Goal: Transaction & Acquisition: Register for event/course

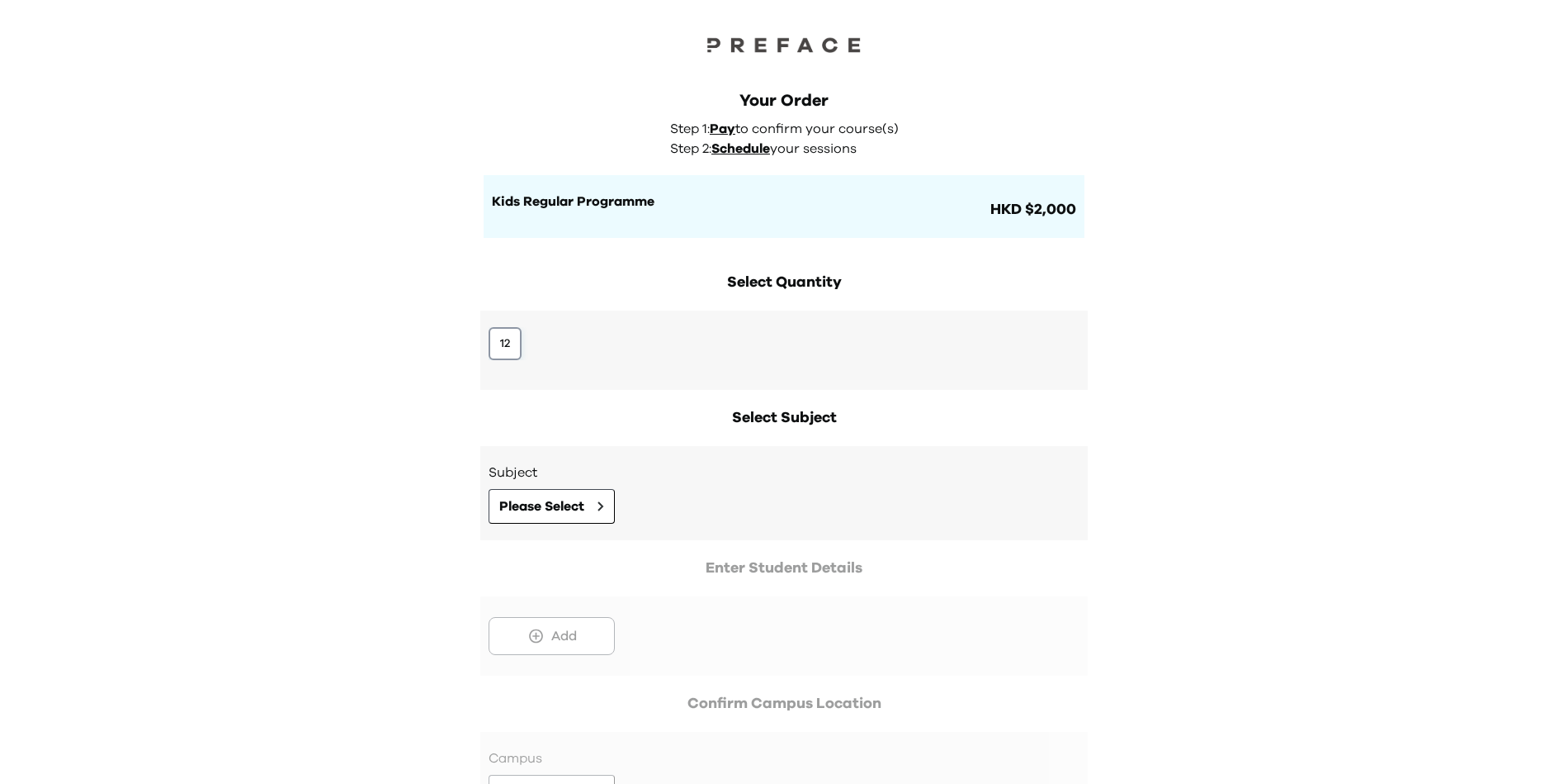
click at [496, 345] on button "12" at bounding box center [505, 343] width 33 height 33
click at [558, 513] on span "Please Select" at bounding box center [542, 506] width 85 height 20
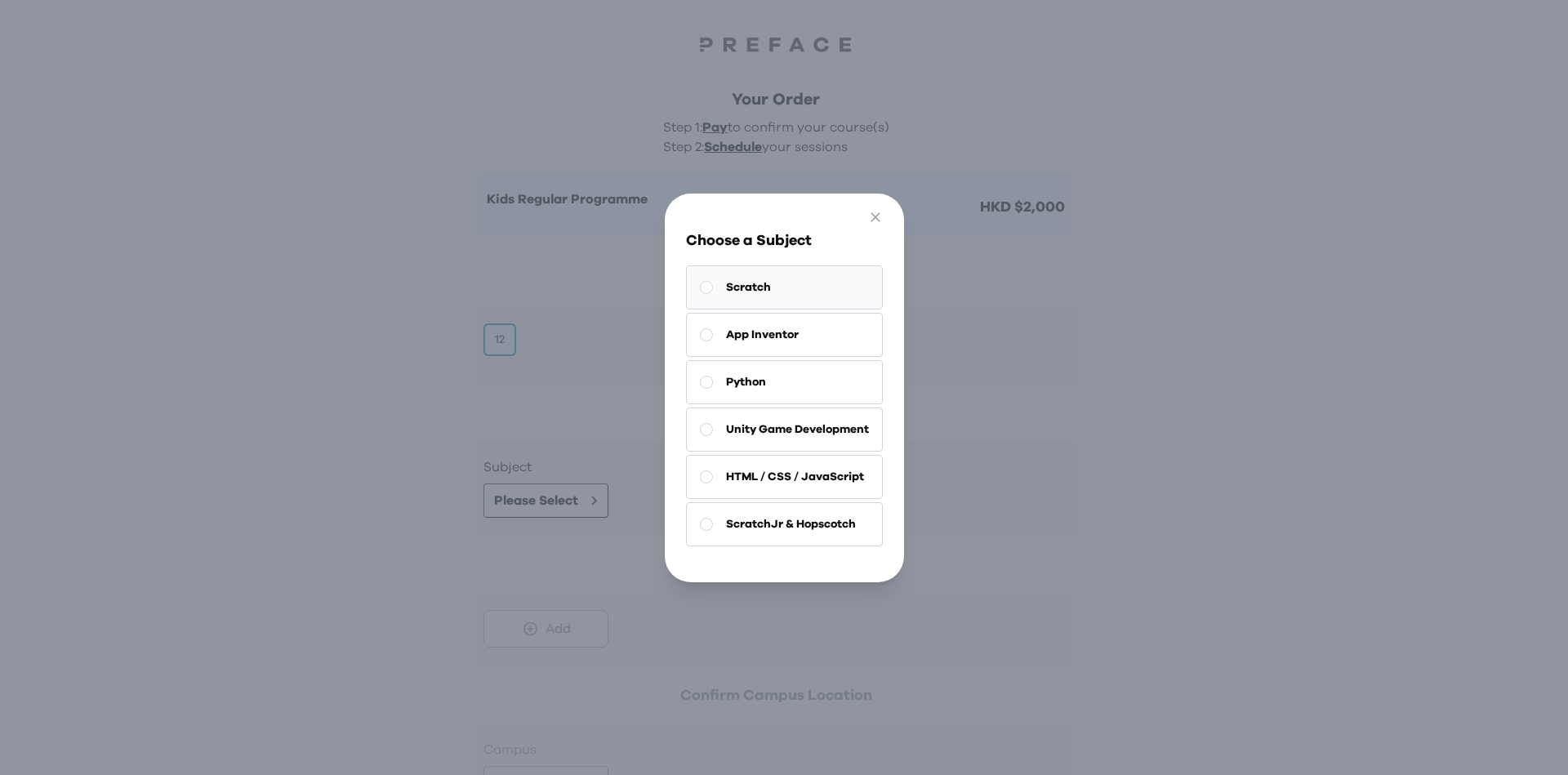
click at [741, 279] on span "Scratch" at bounding box center [749, 287] width 45 height 16
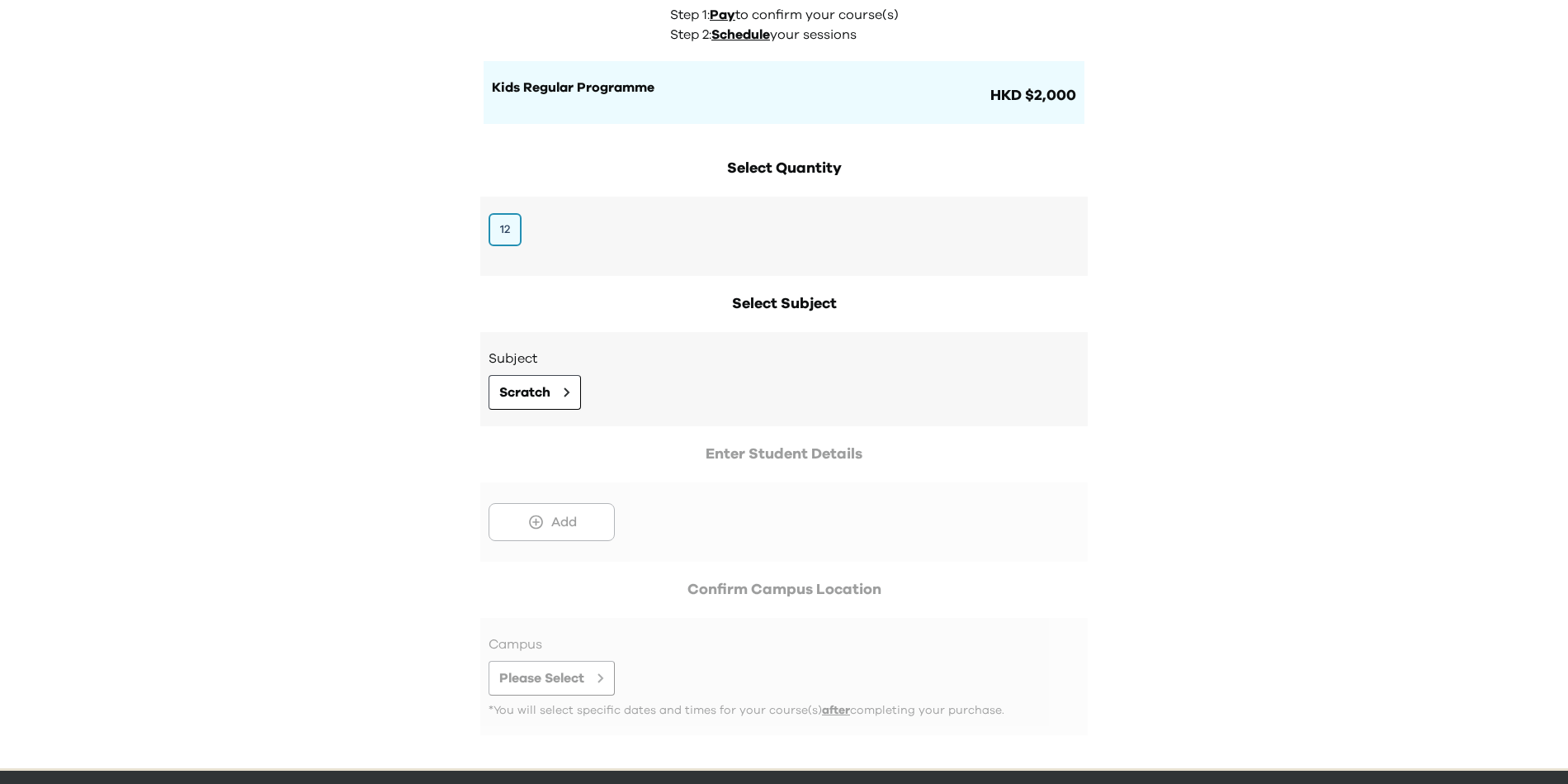
scroll to position [167, 0]
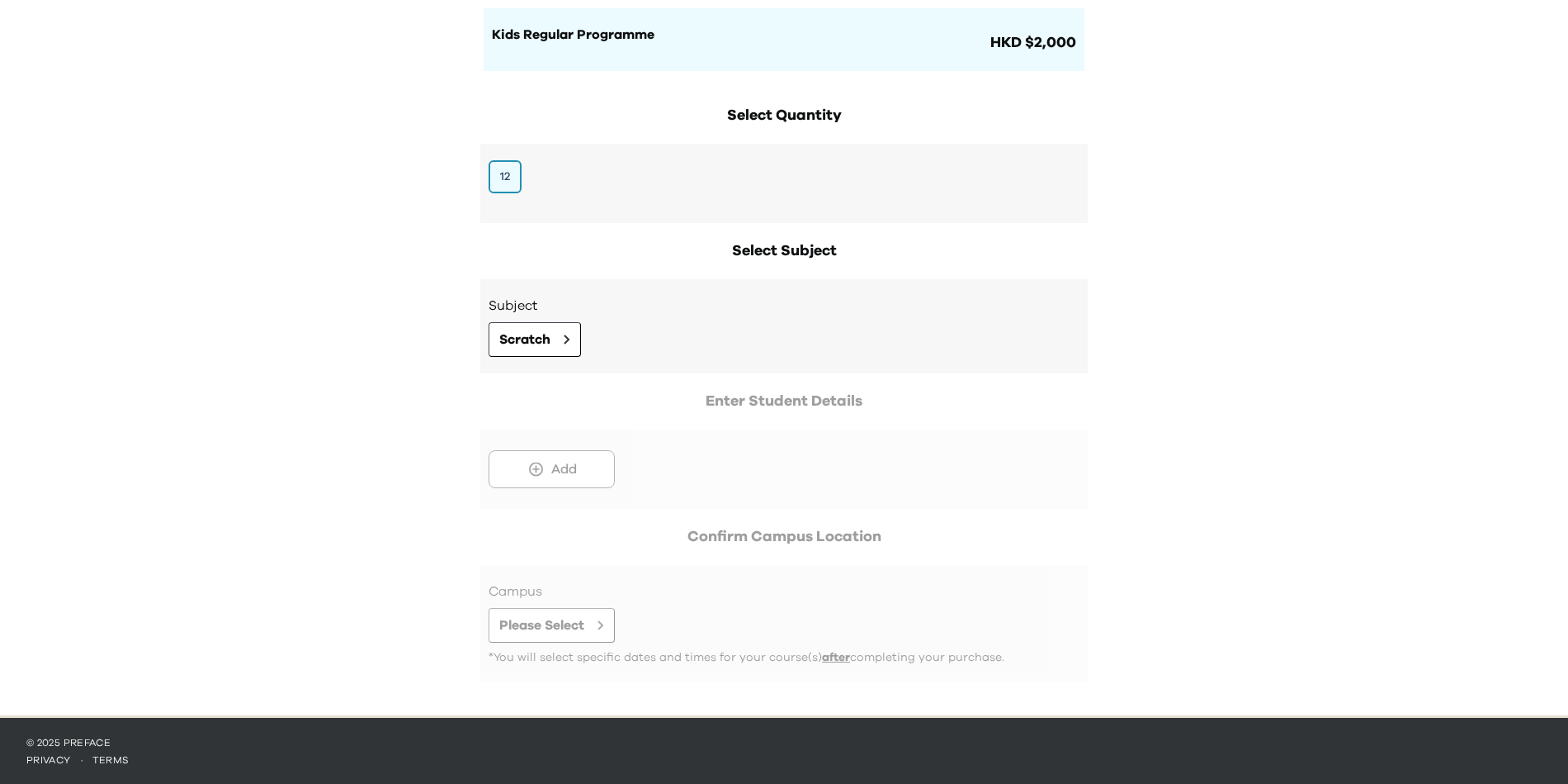
click at [539, 456] on div at bounding box center [784, 449] width 608 height 119
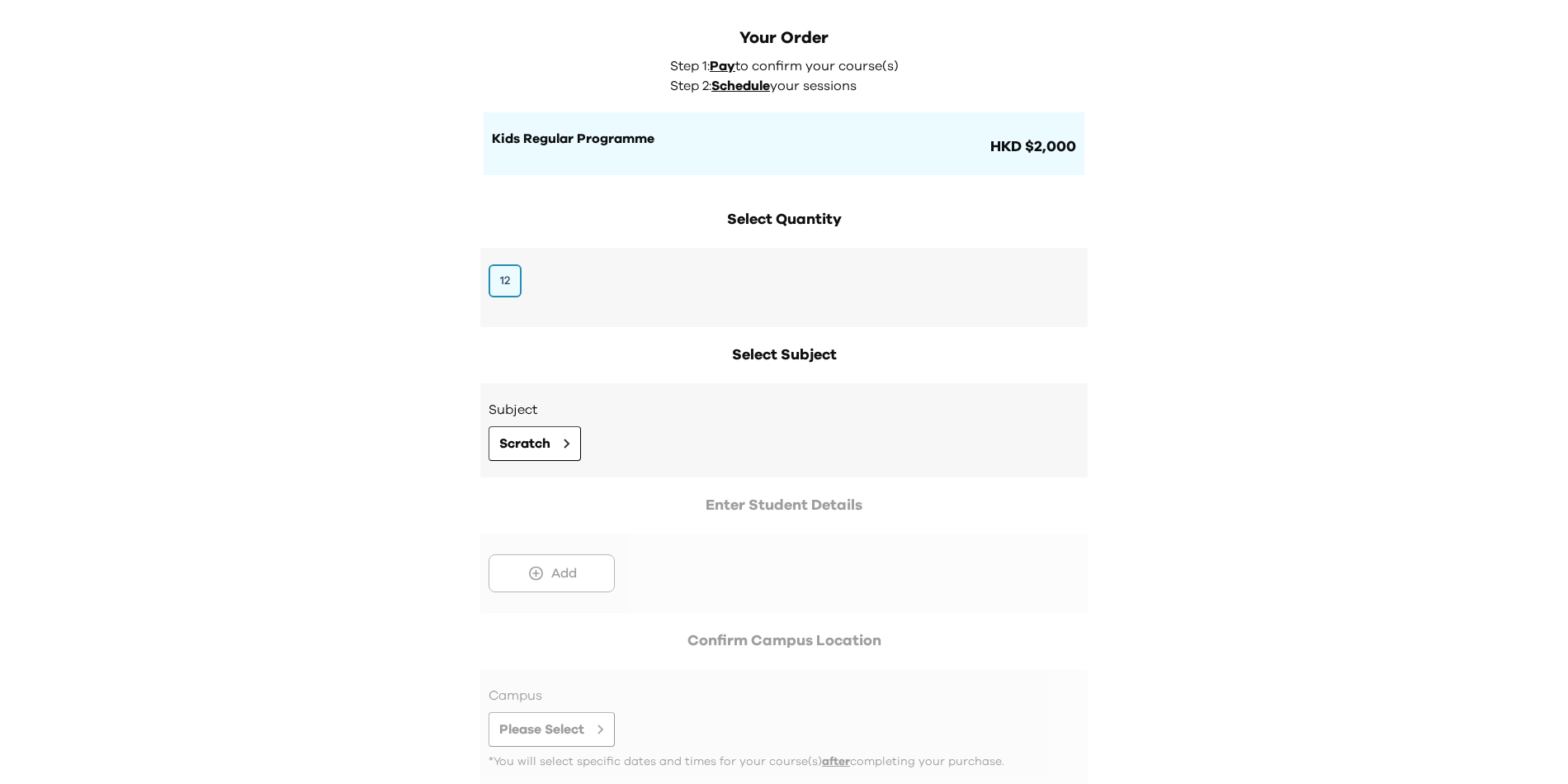
scroll to position [0, 0]
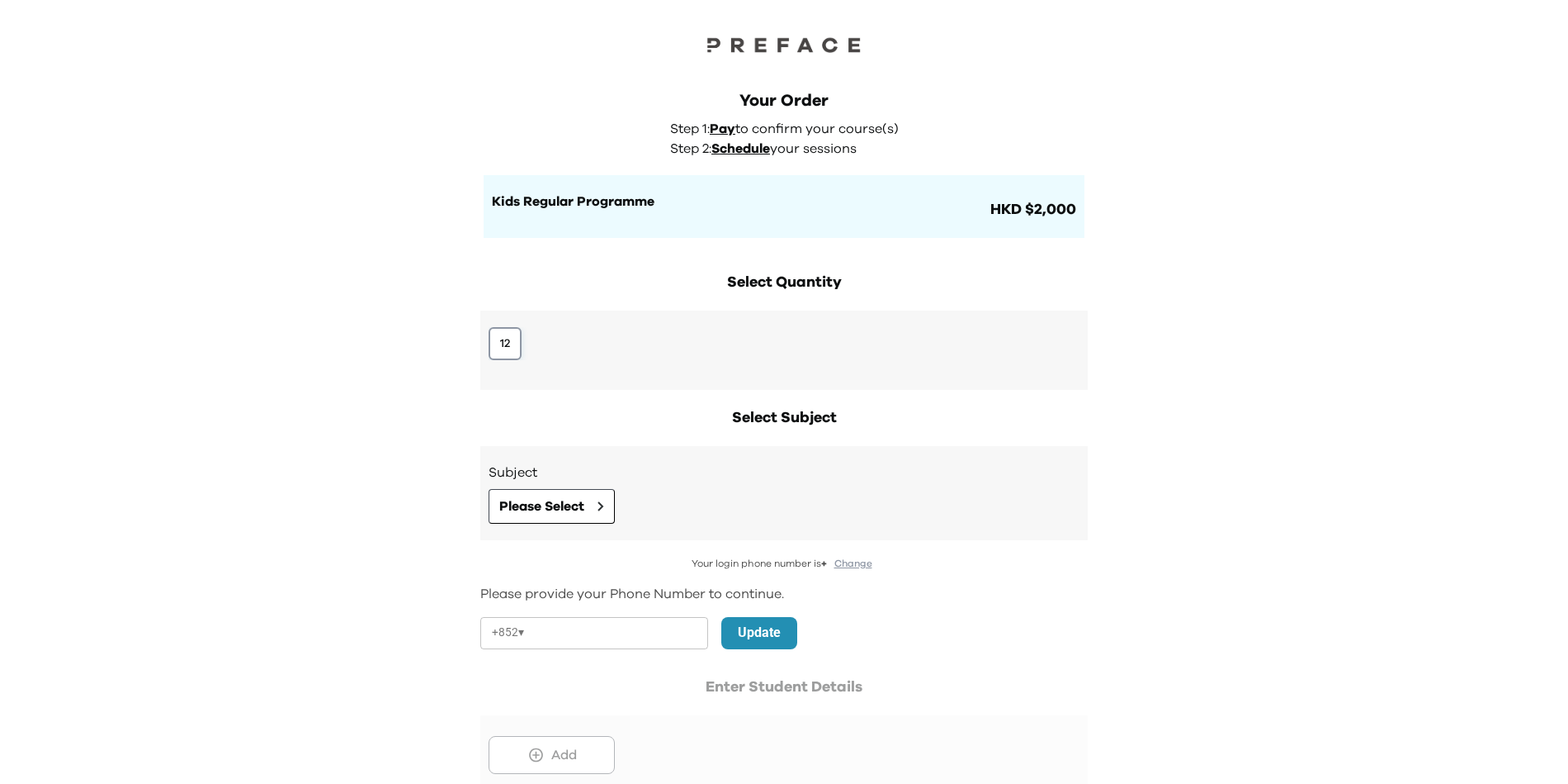
click at [494, 328] on button "12" at bounding box center [505, 343] width 33 height 33
click at [499, 342] on button "12" at bounding box center [505, 343] width 33 height 33
click at [579, 506] on span "Please Select" at bounding box center [542, 506] width 85 height 20
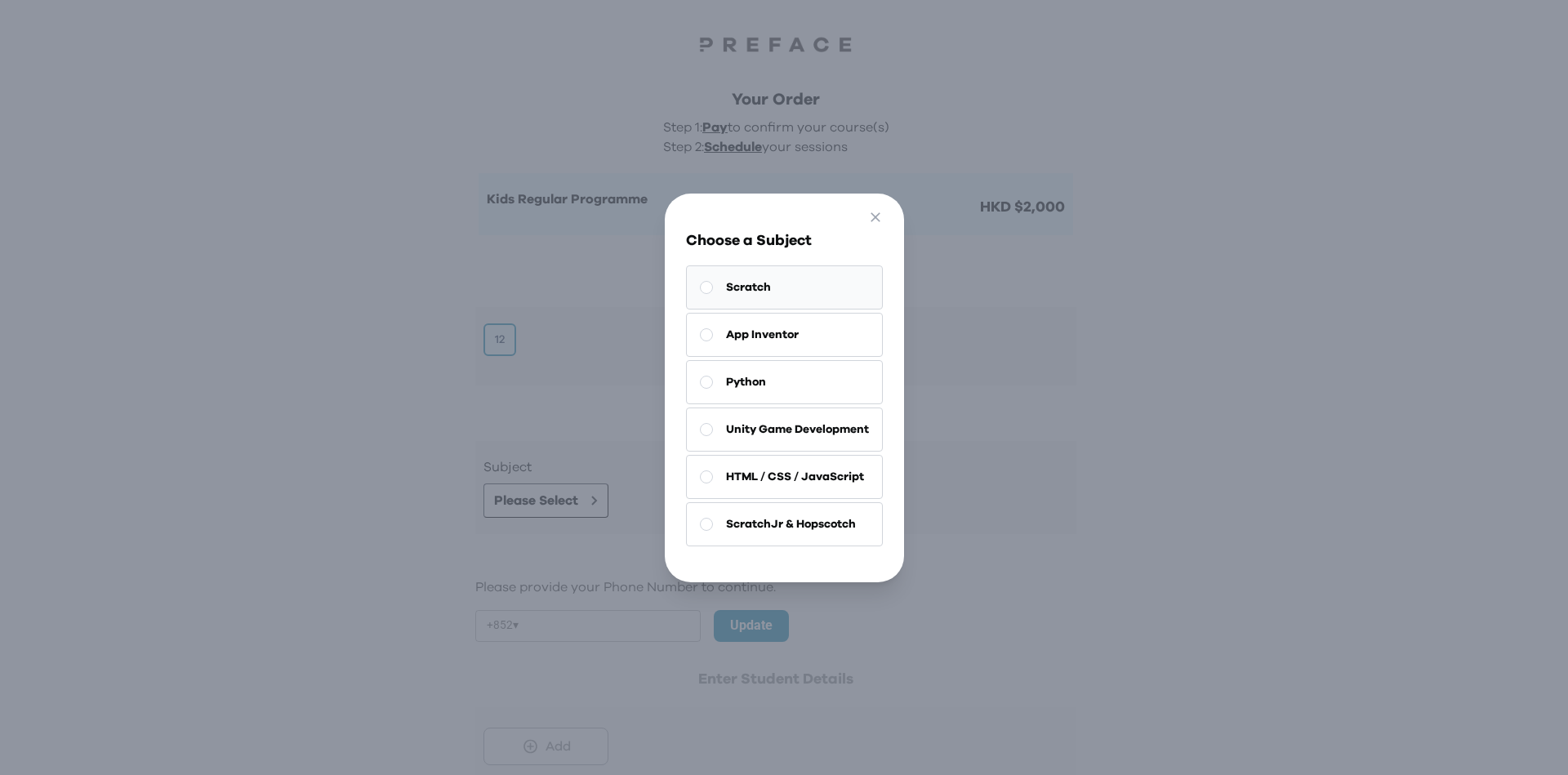
click at [743, 296] on button "Scratch" at bounding box center [785, 288] width 197 height 44
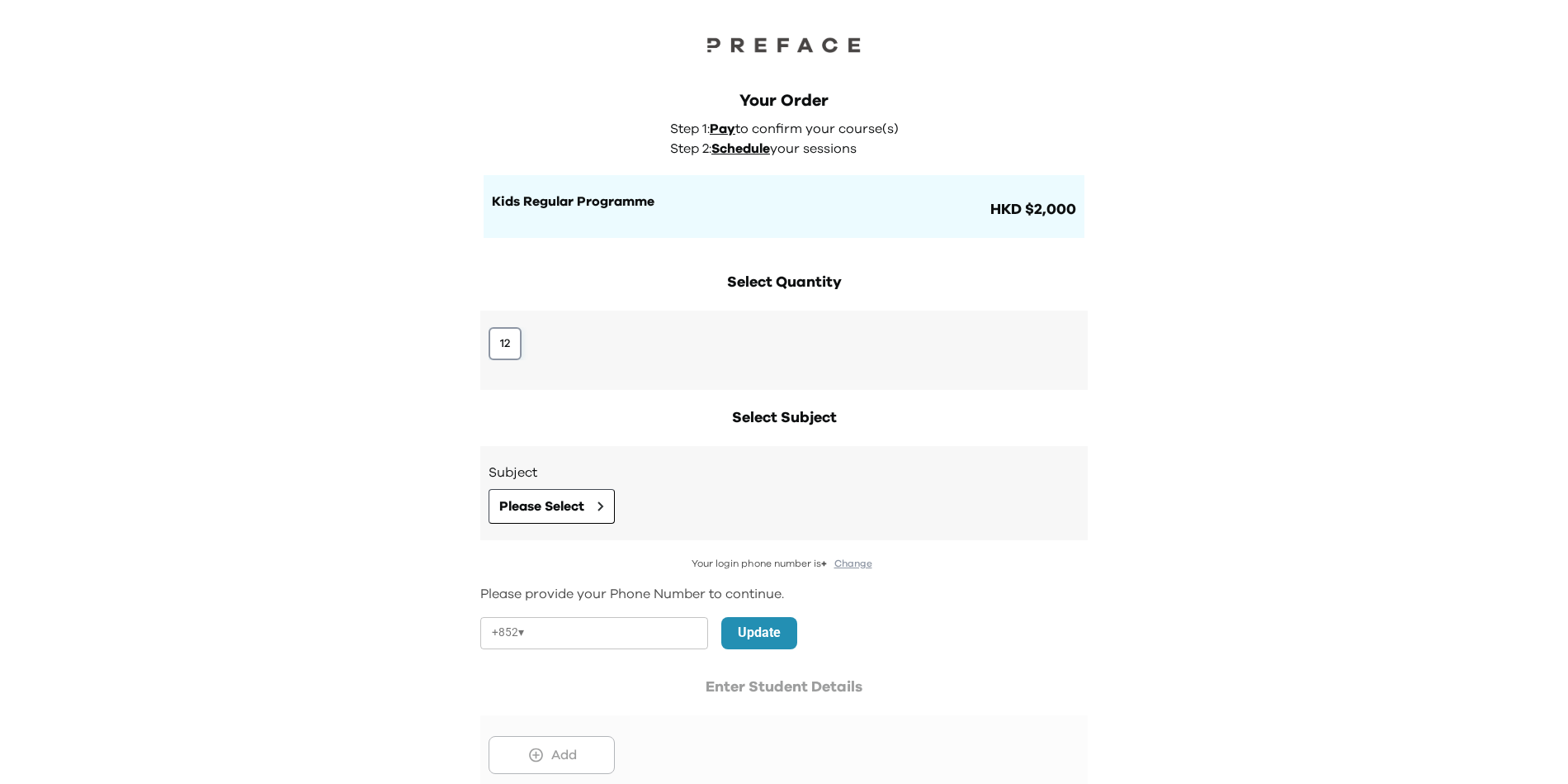
click at [495, 344] on button "12" at bounding box center [505, 343] width 33 height 33
click at [572, 521] on button "Please Select" at bounding box center [552, 507] width 127 height 35
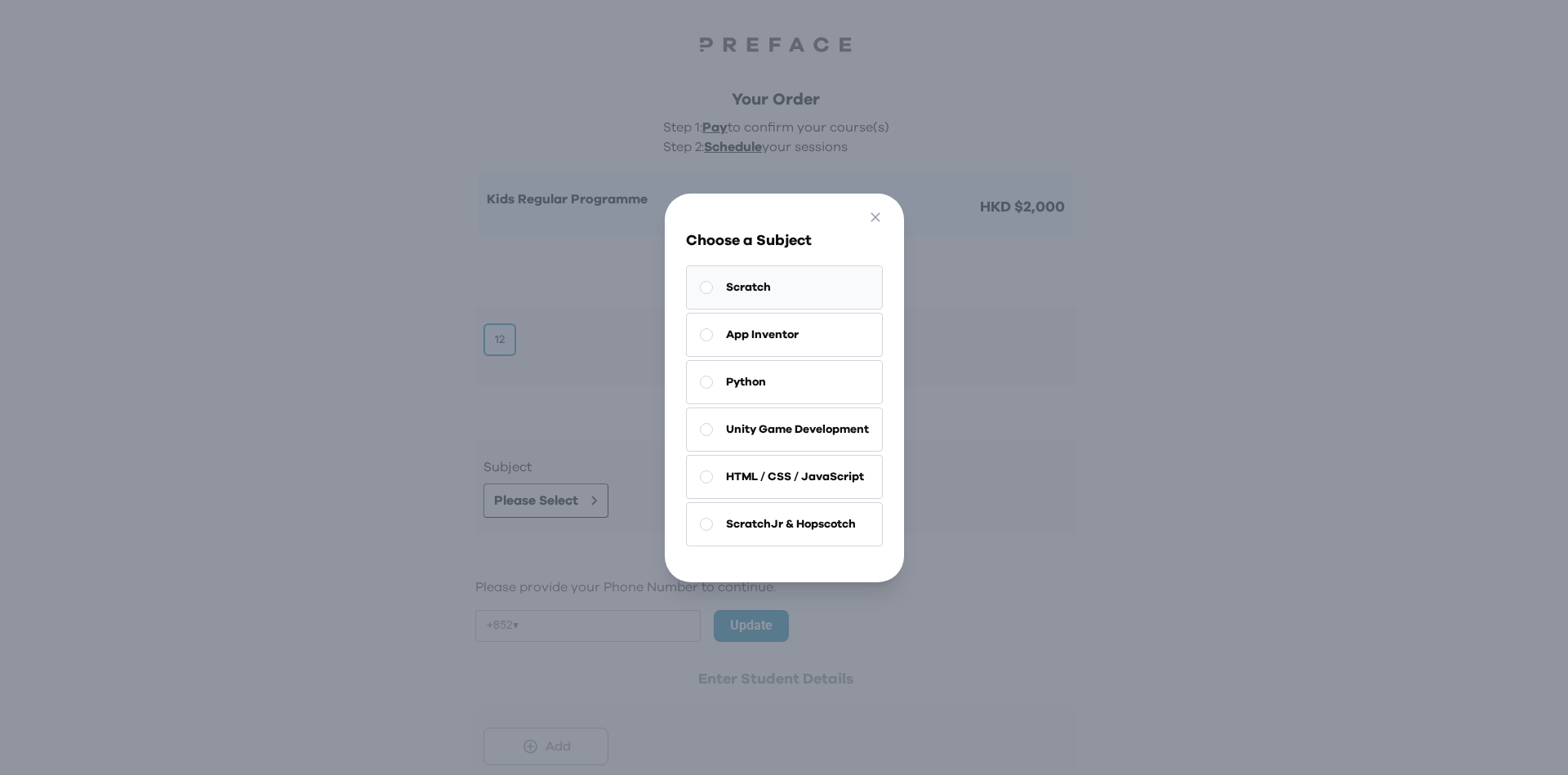
click at [761, 269] on button "Scratch" at bounding box center [785, 288] width 197 height 44
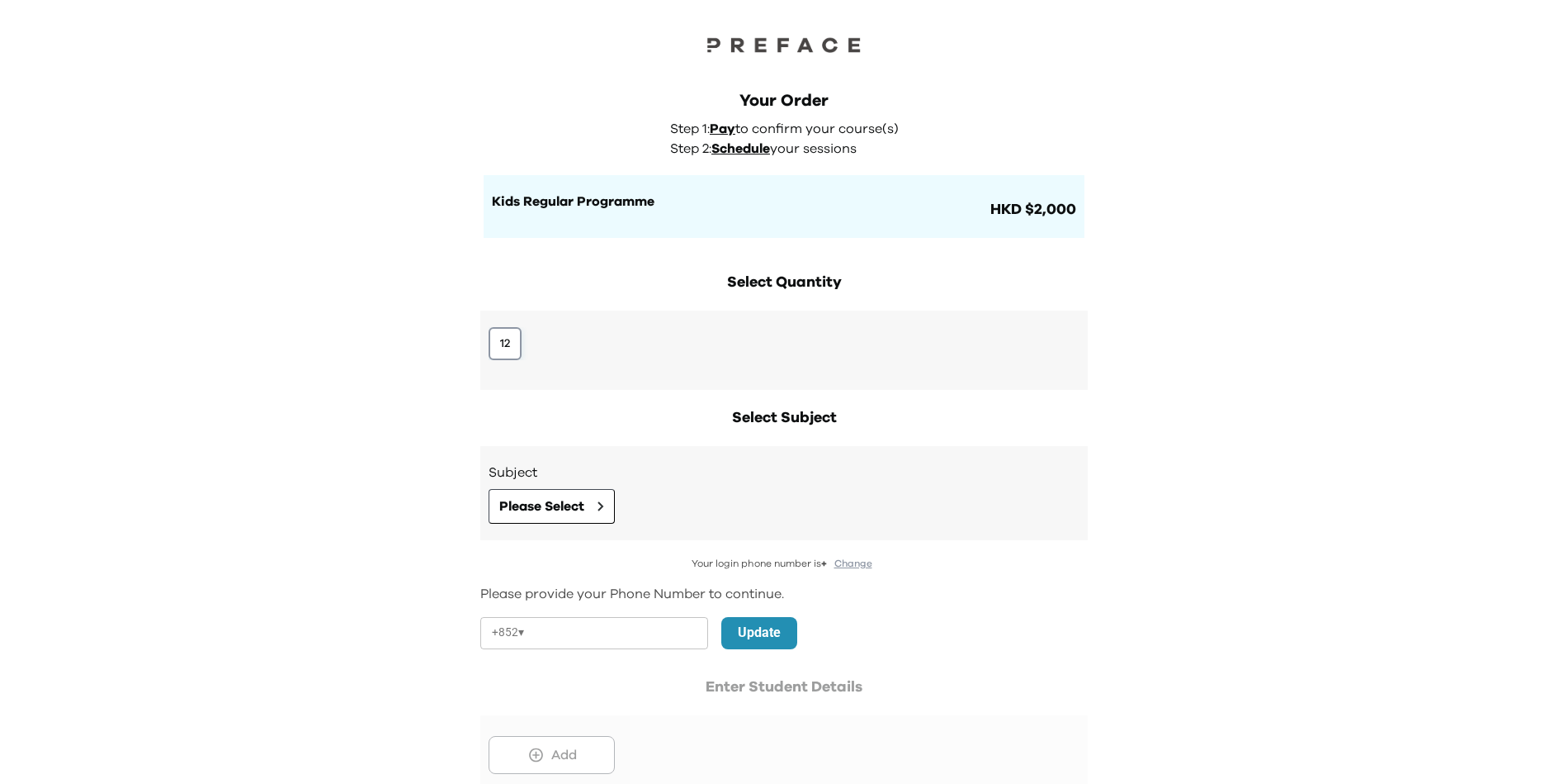
click at [506, 345] on button "12" at bounding box center [505, 343] width 33 height 33
click at [548, 513] on span "Please Select" at bounding box center [542, 506] width 85 height 20
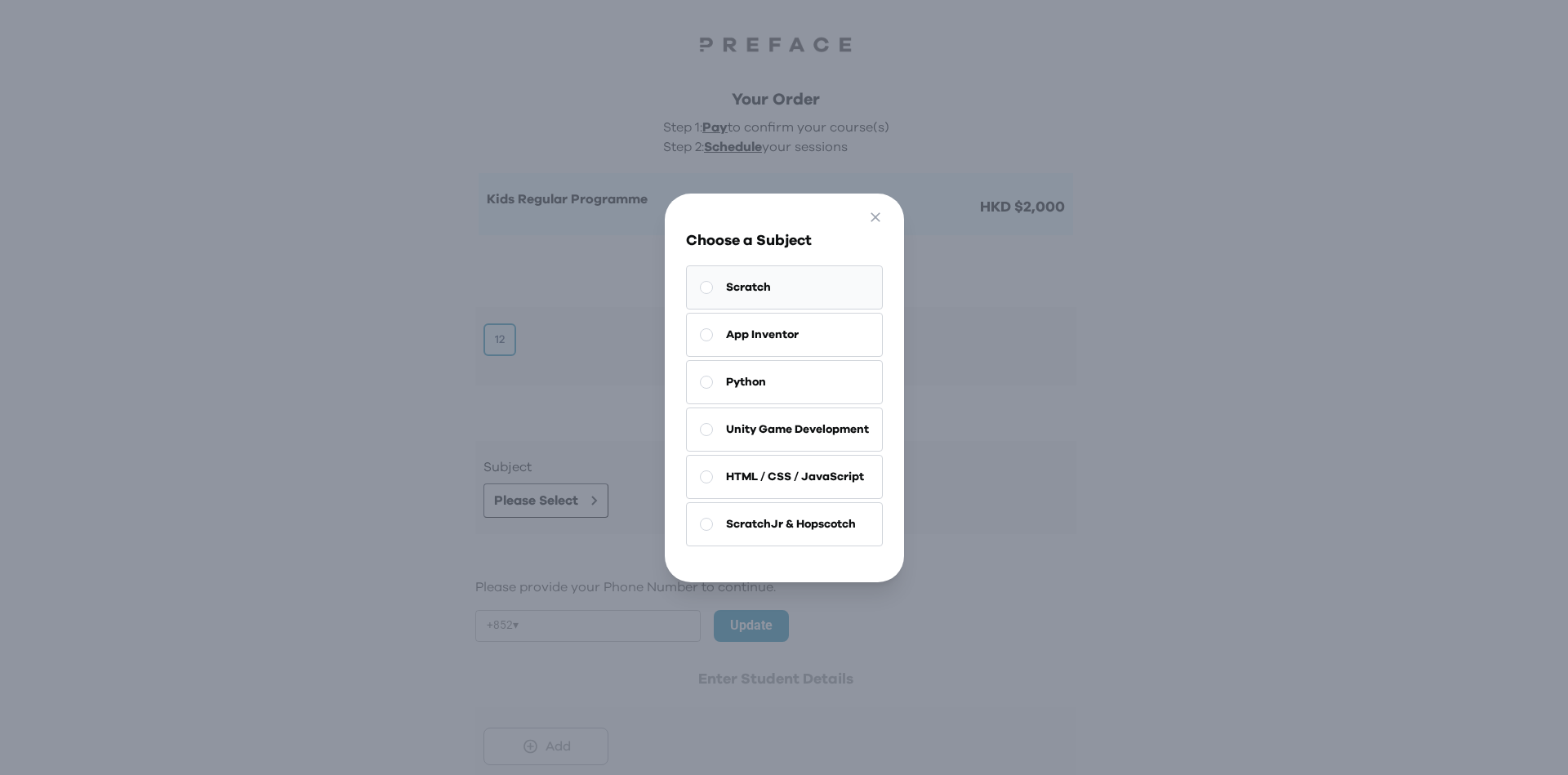
click at [754, 289] on button "Scratch" at bounding box center [785, 288] width 197 height 44
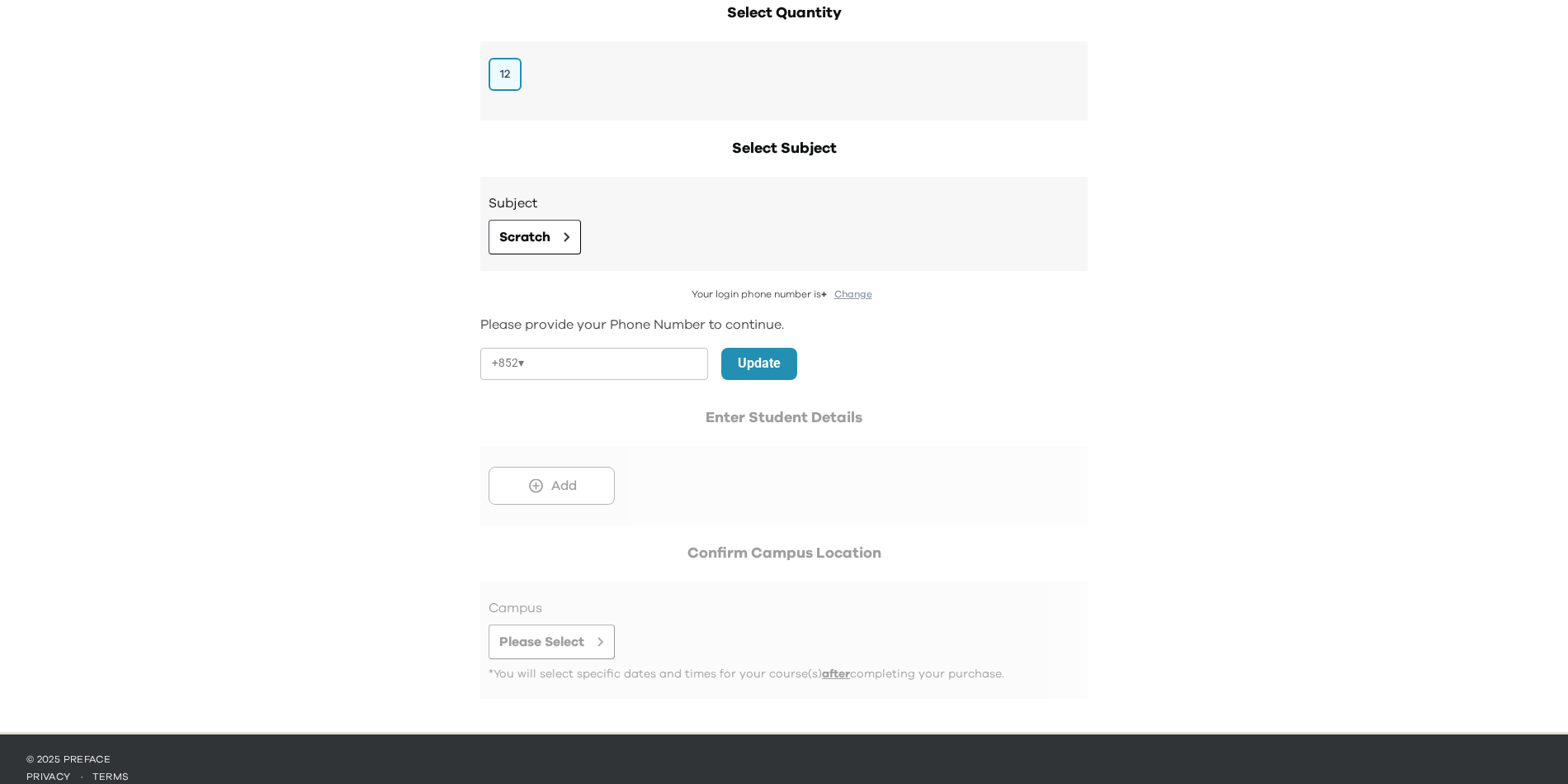
scroll to position [286, 0]
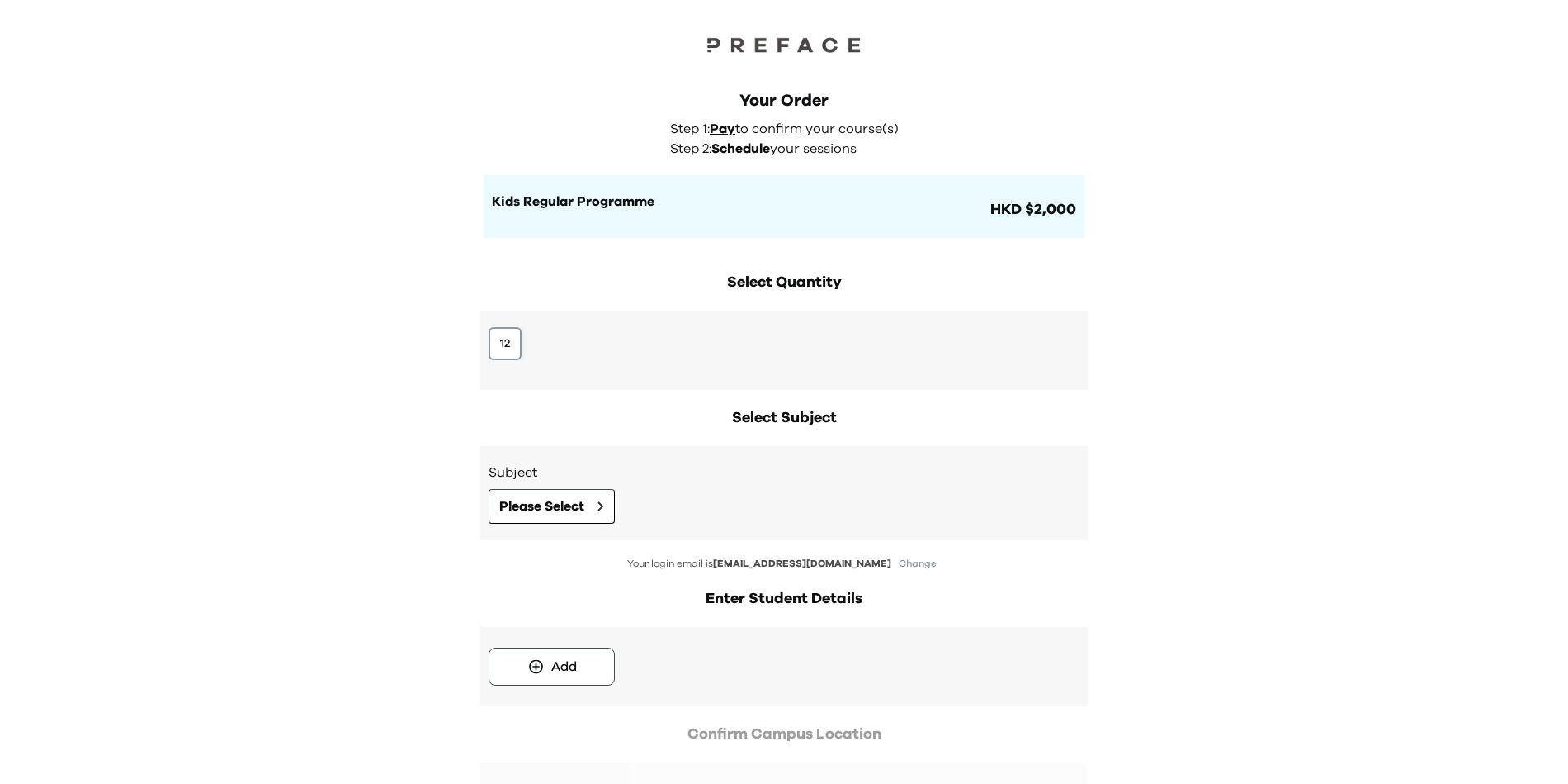
click at [512, 336] on button "12" at bounding box center [505, 343] width 33 height 33
click at [539, 493] on button "Please Select" at bounding box center [552, 507] width 127 height 35
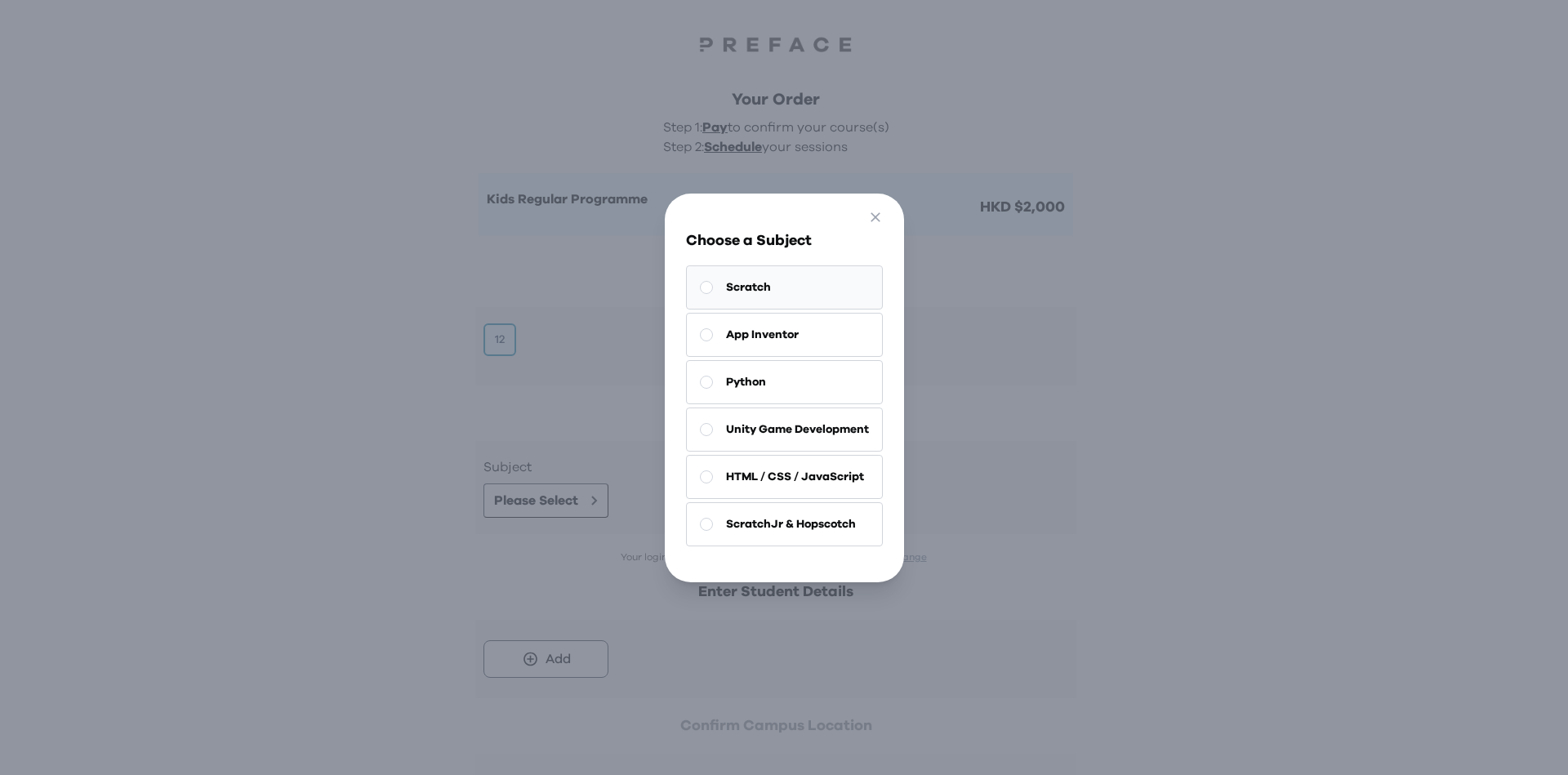
click at [749, 279] on span "Scratch" at bounding box center [749, 287] width 45 height 16
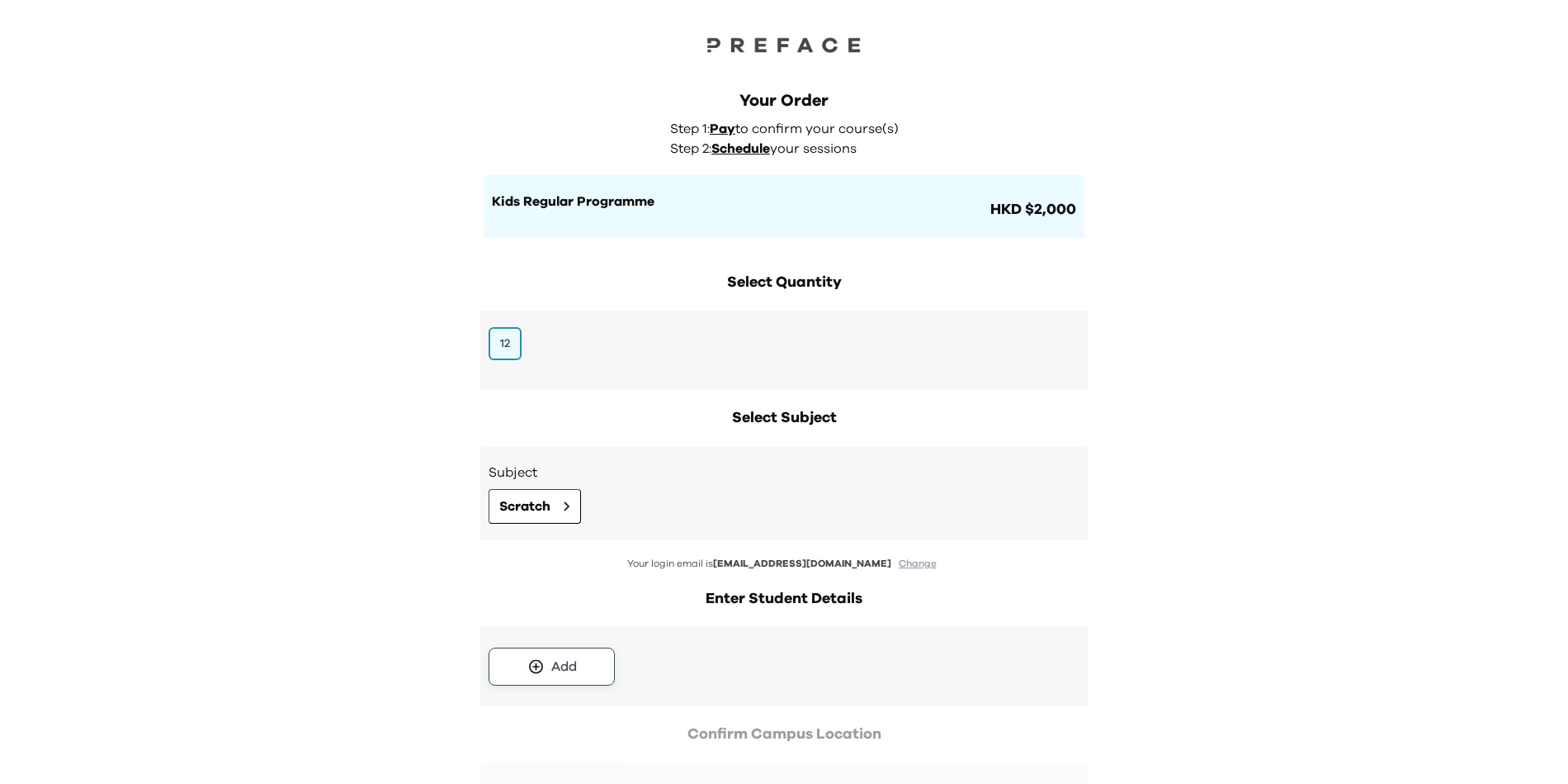
click at [571, 660] on div "Add" at bounding box center [564, 666] width 25 height 20
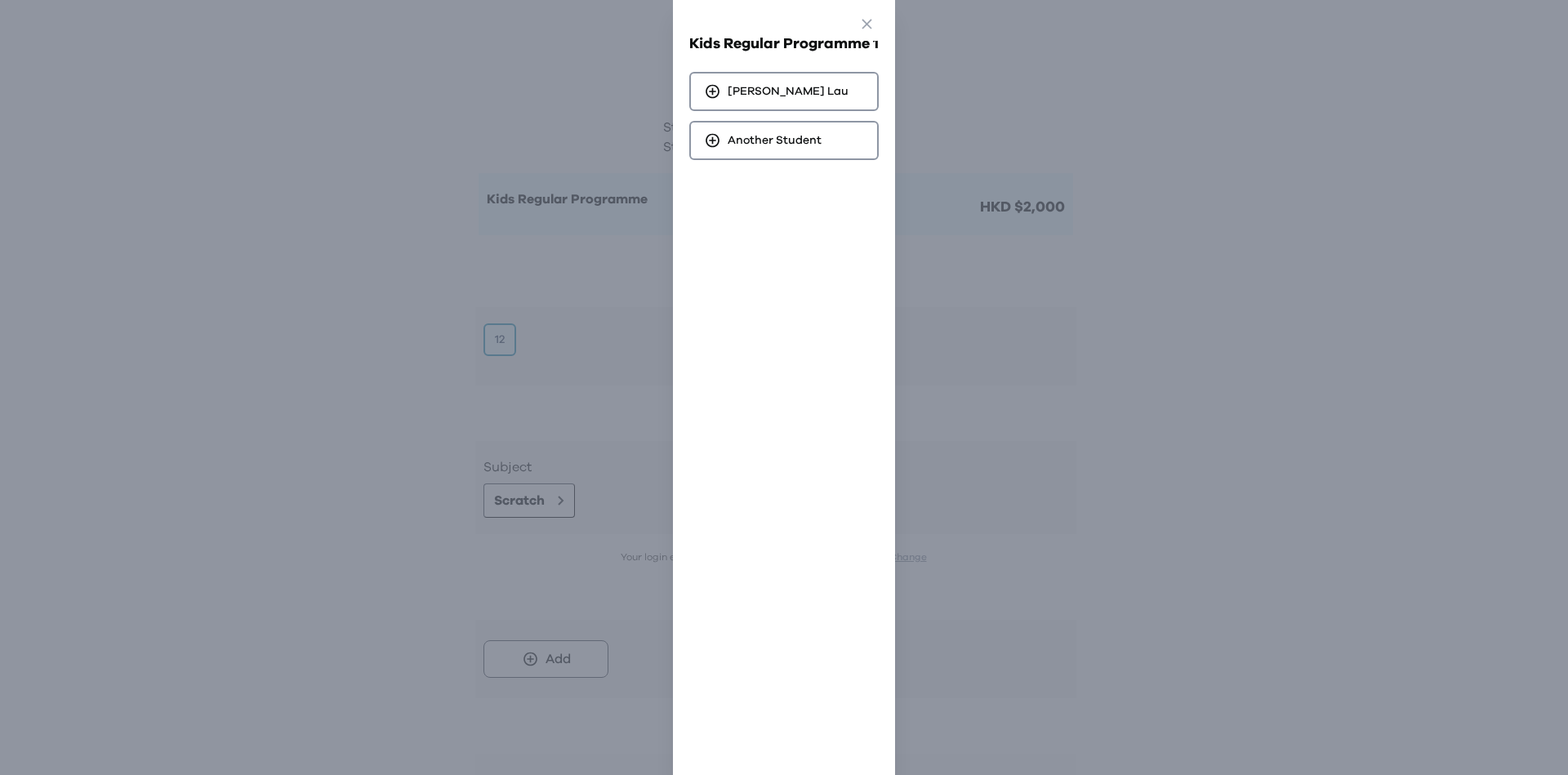
click at [789, 112] on div "Alexis Lau Another Student" at bounding box center [784, 116] width 189 height 88
click at [787, 105] on div "Alexis Lau" at bounding box center [784, 91] width 189 height 39
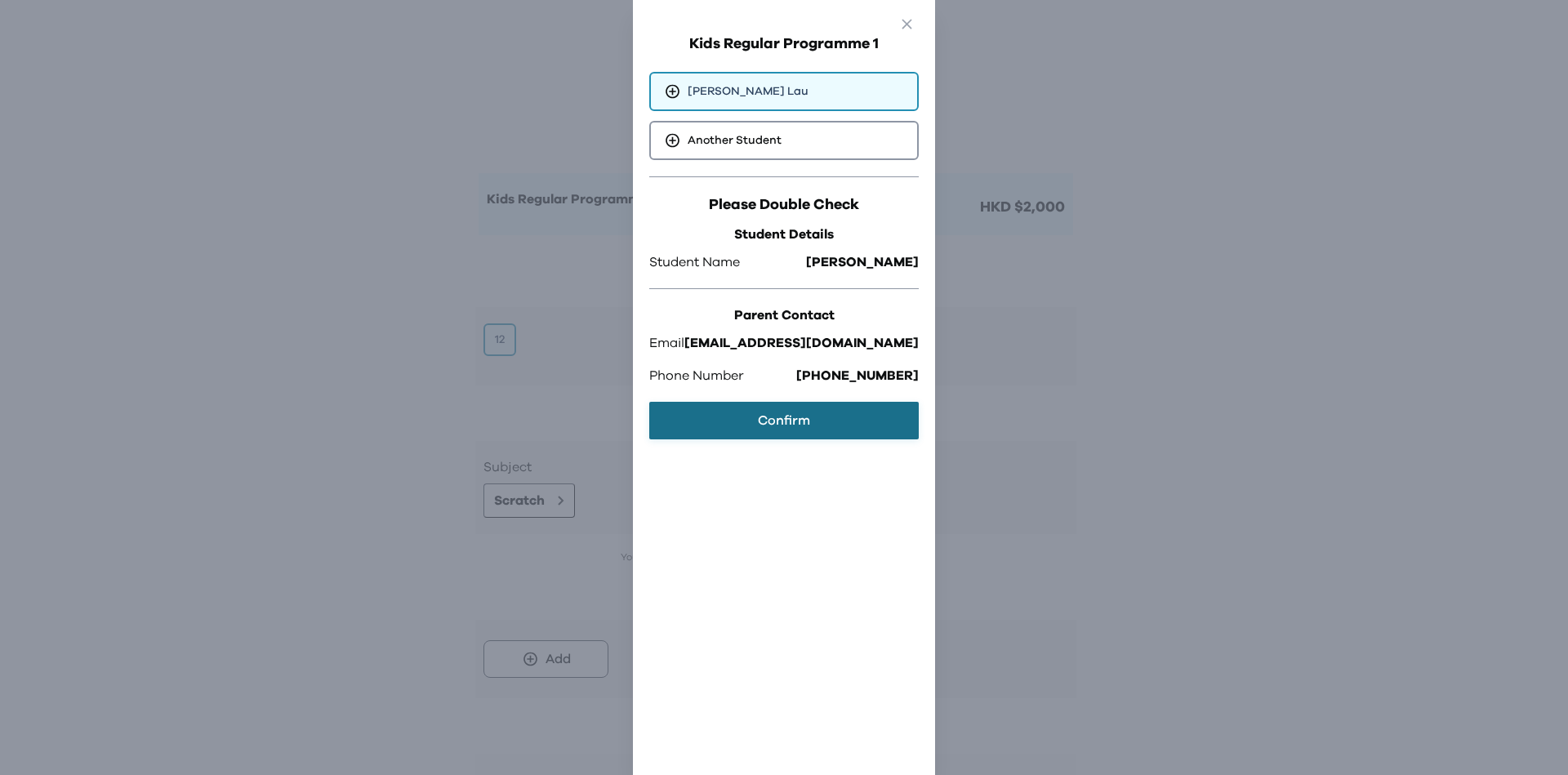
click at [820, 409] on button "Confirm" at bounding box center [784, 420] width 270 height 37
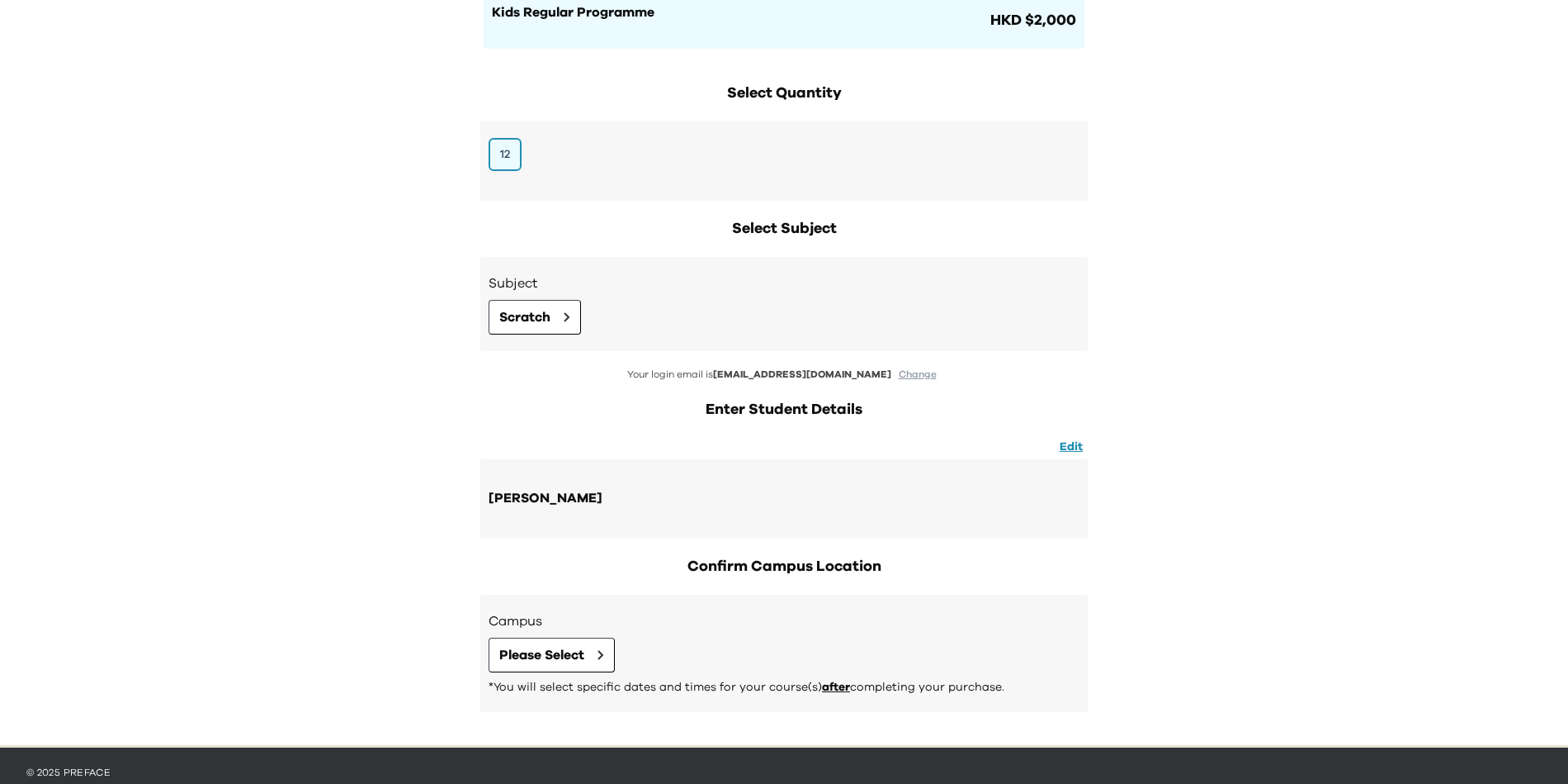
scroll to position [218, 0]
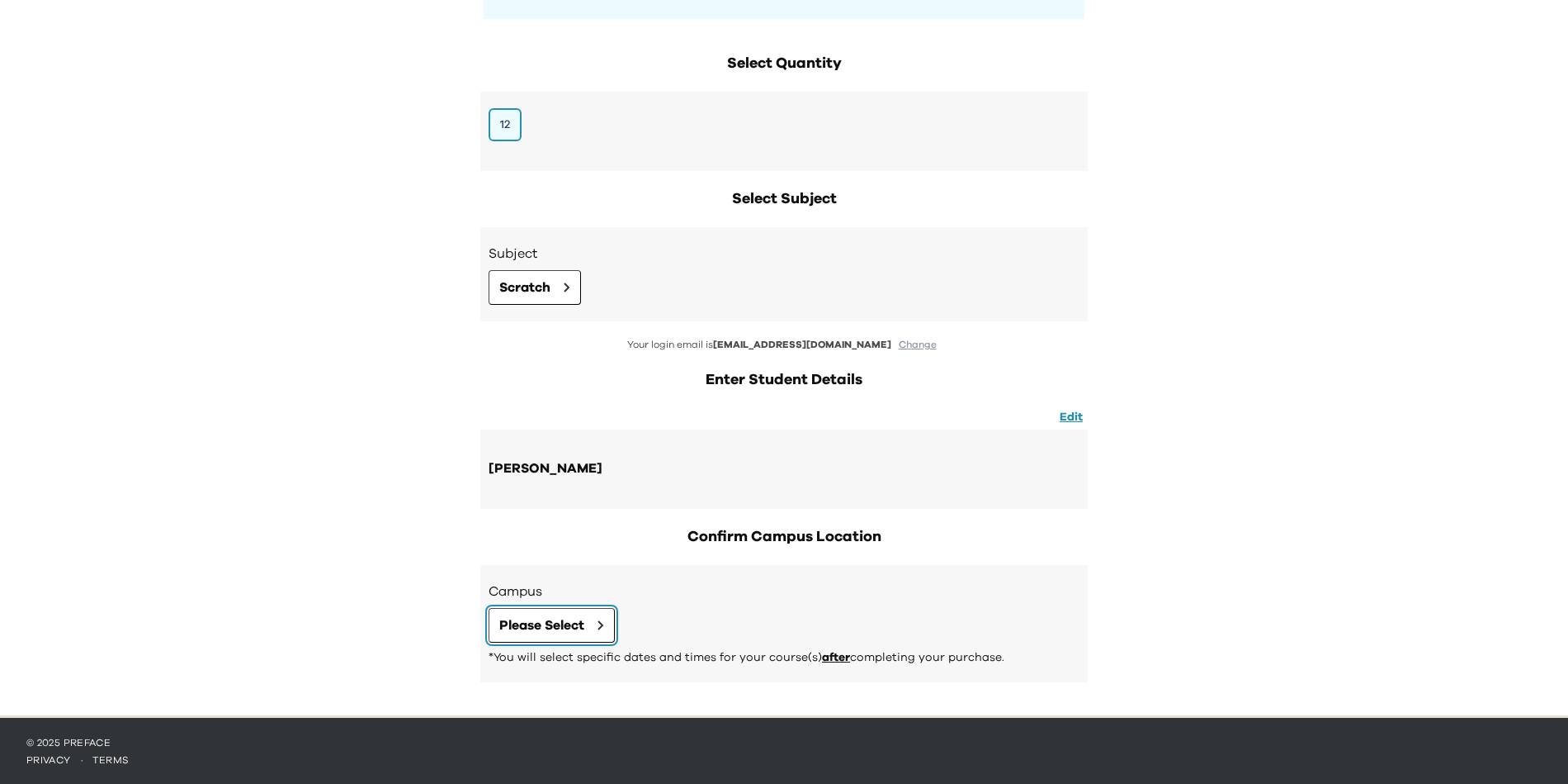
click at [582, 617] on span "Please Select" at bounding box center [542, 625] width 85 height 20
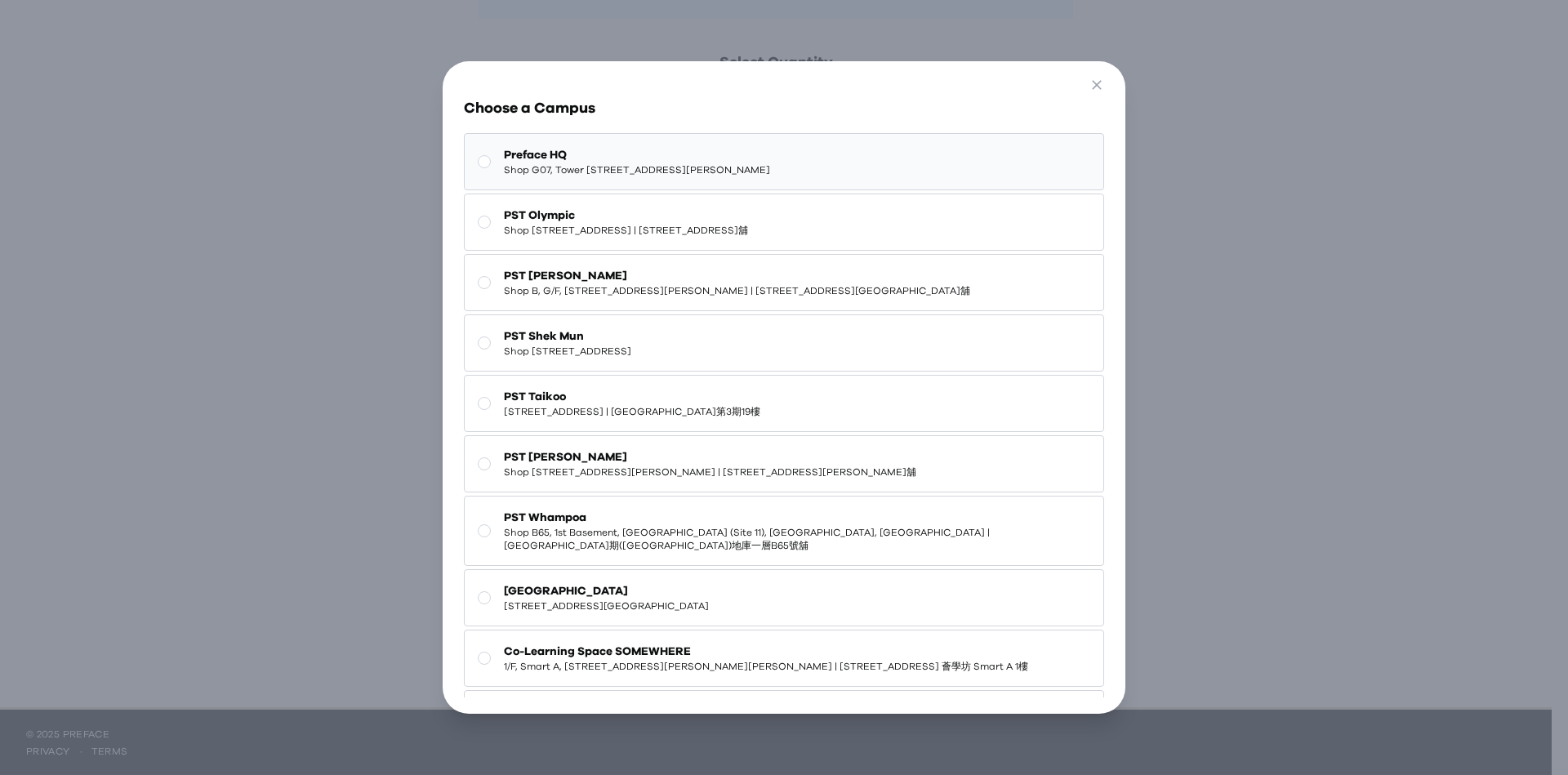
click at [771, 148] on span "Preface HQ" at bounding box center [637, 155] width 267 height 16
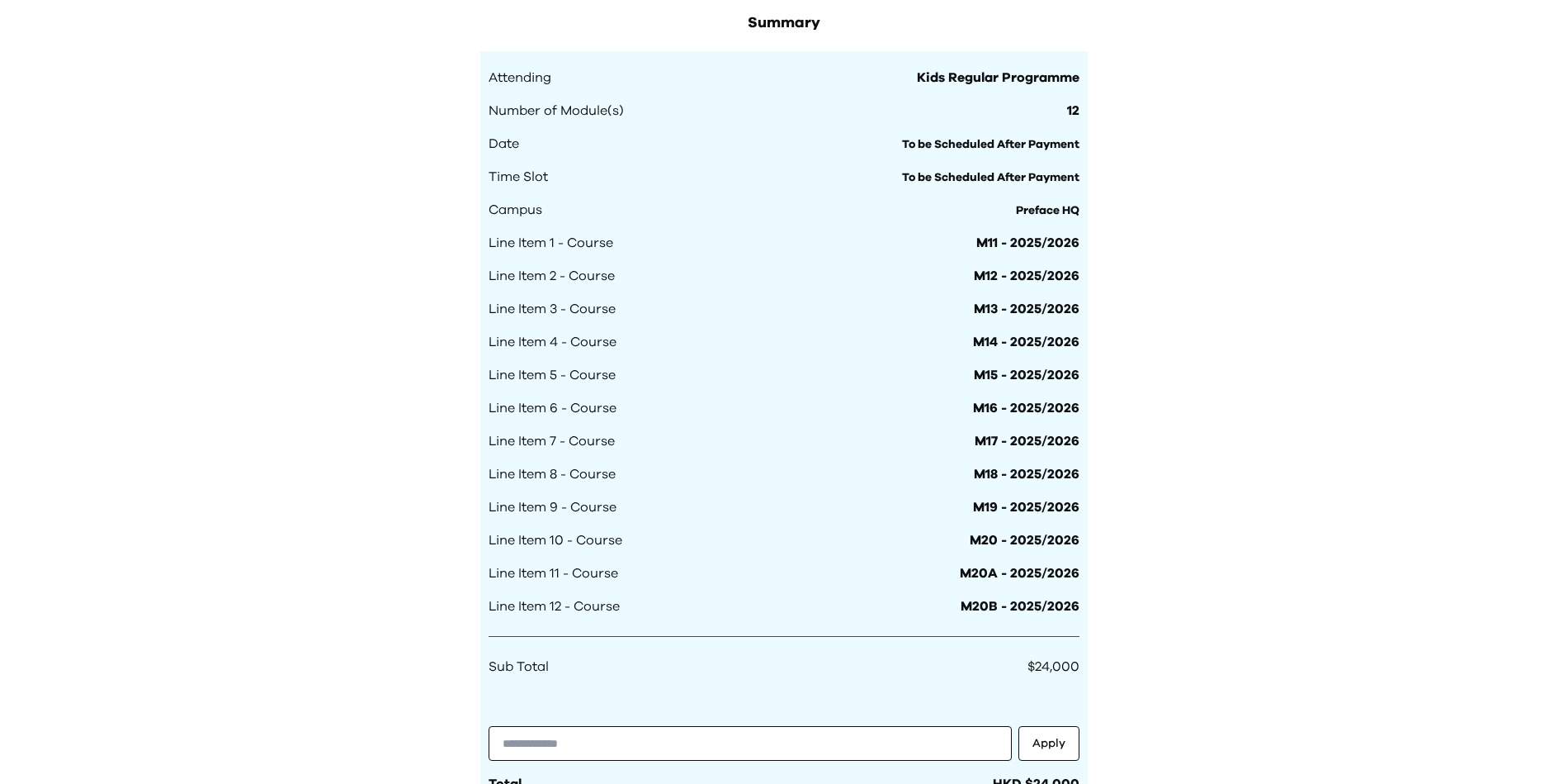
scroll to position [1415, 0]
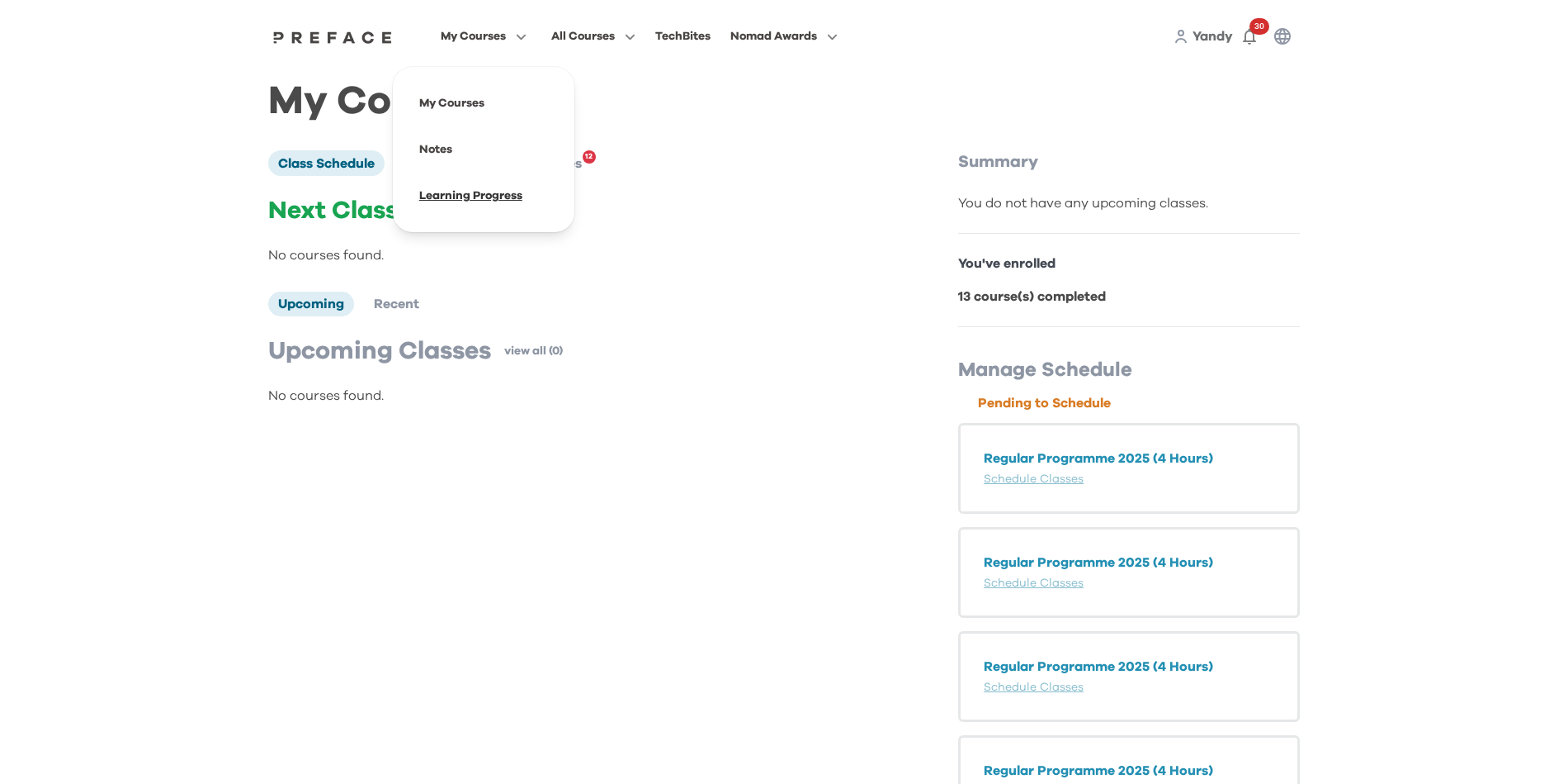
click at [487, 201] on span at bounding box center [483, 196] width 156 height 46
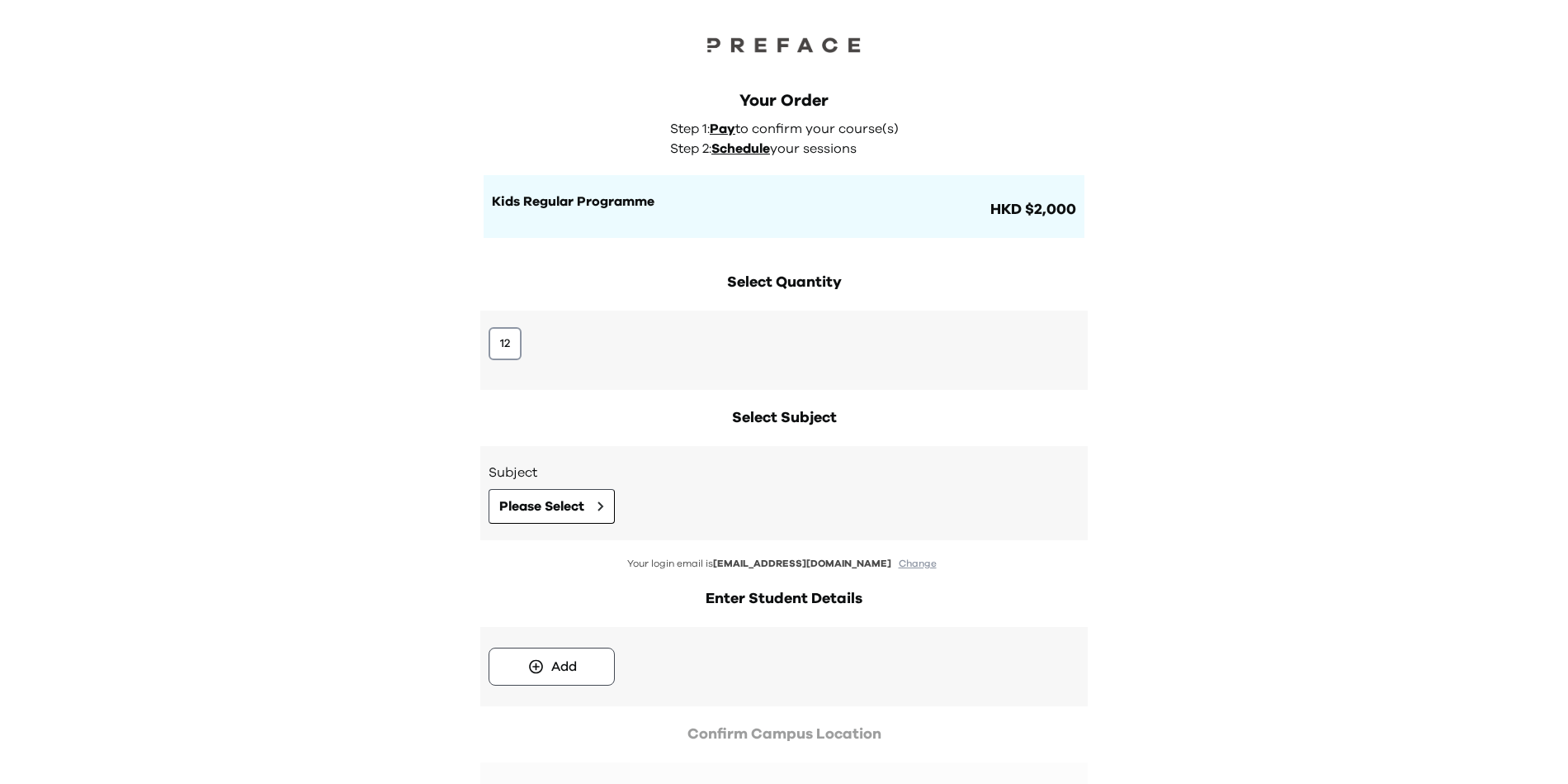
click at [523, 339] on div "12" at bounding box center [784, 343] width 591 height 33
click at [508, 342] on button "12" at bounding box center [505, 343] width 33 height 33
click at [581, 508] on span "Please Select" at bounding box center [542, 506] width 85 height 20
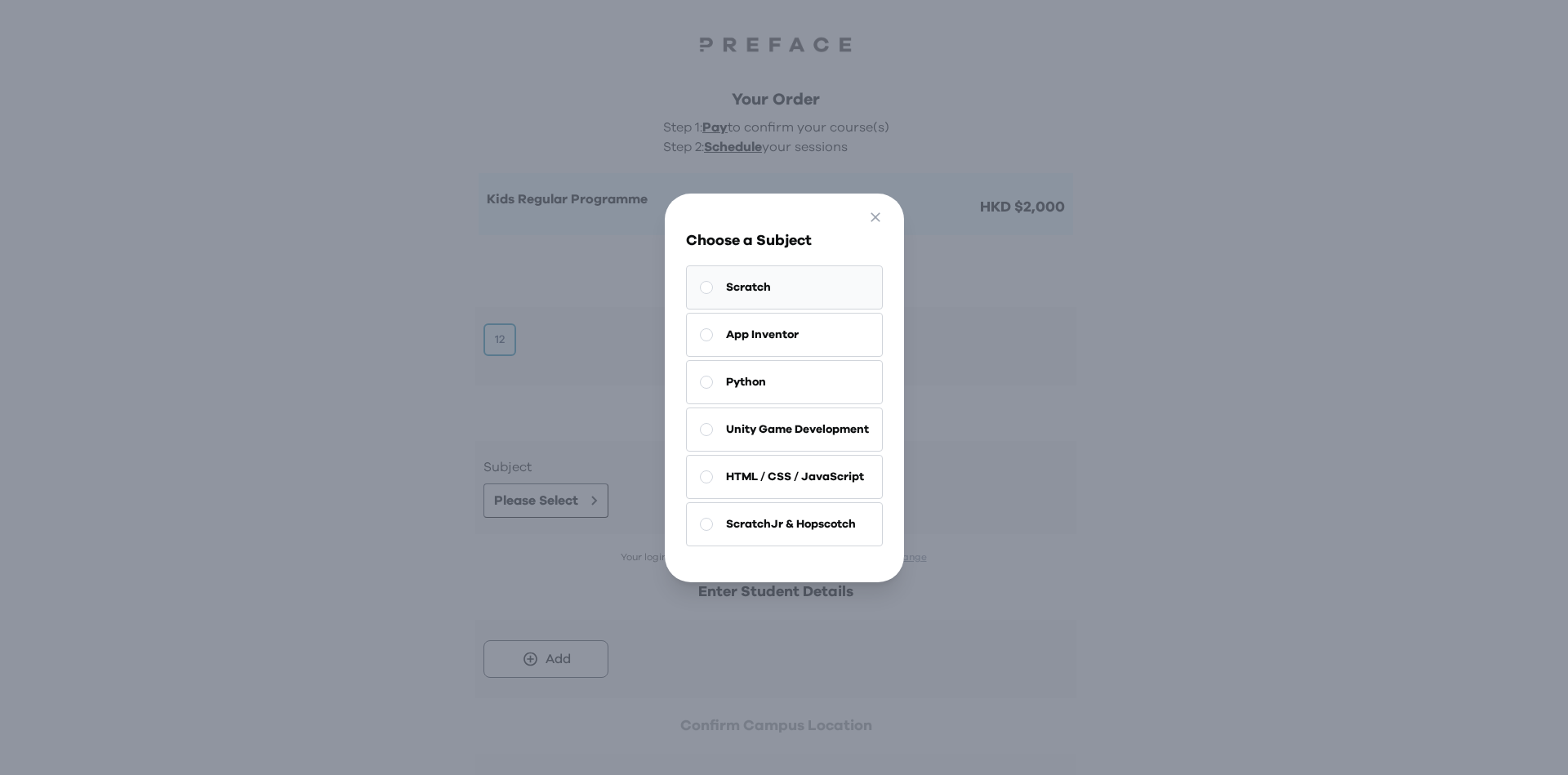
click at [823, 272] on button "Scratch" at bounding box center [785, 288] width 197 height 44
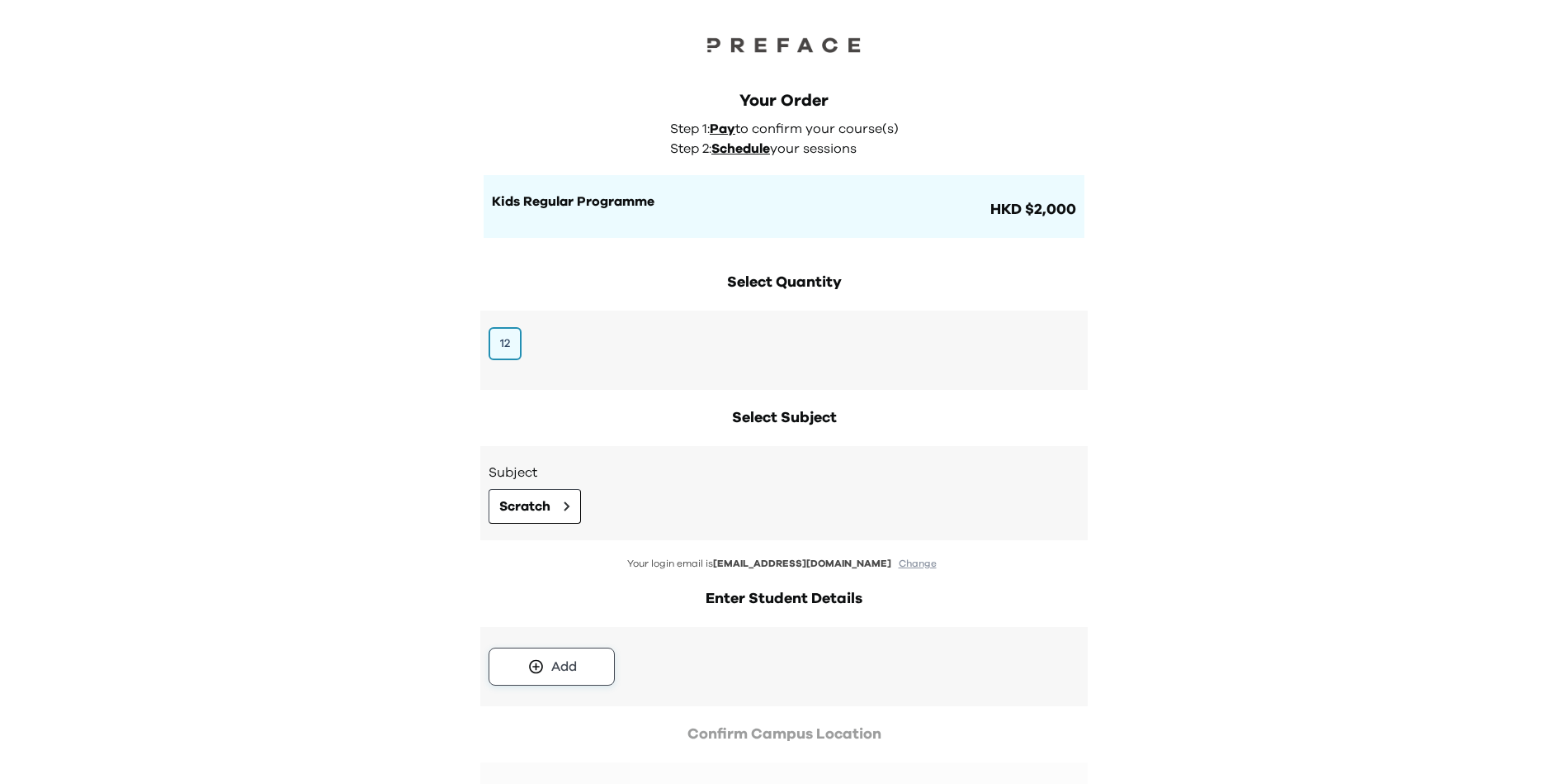
click at [589, 661] on button "Add" at bounding box center [552, 666] width 127 height 38
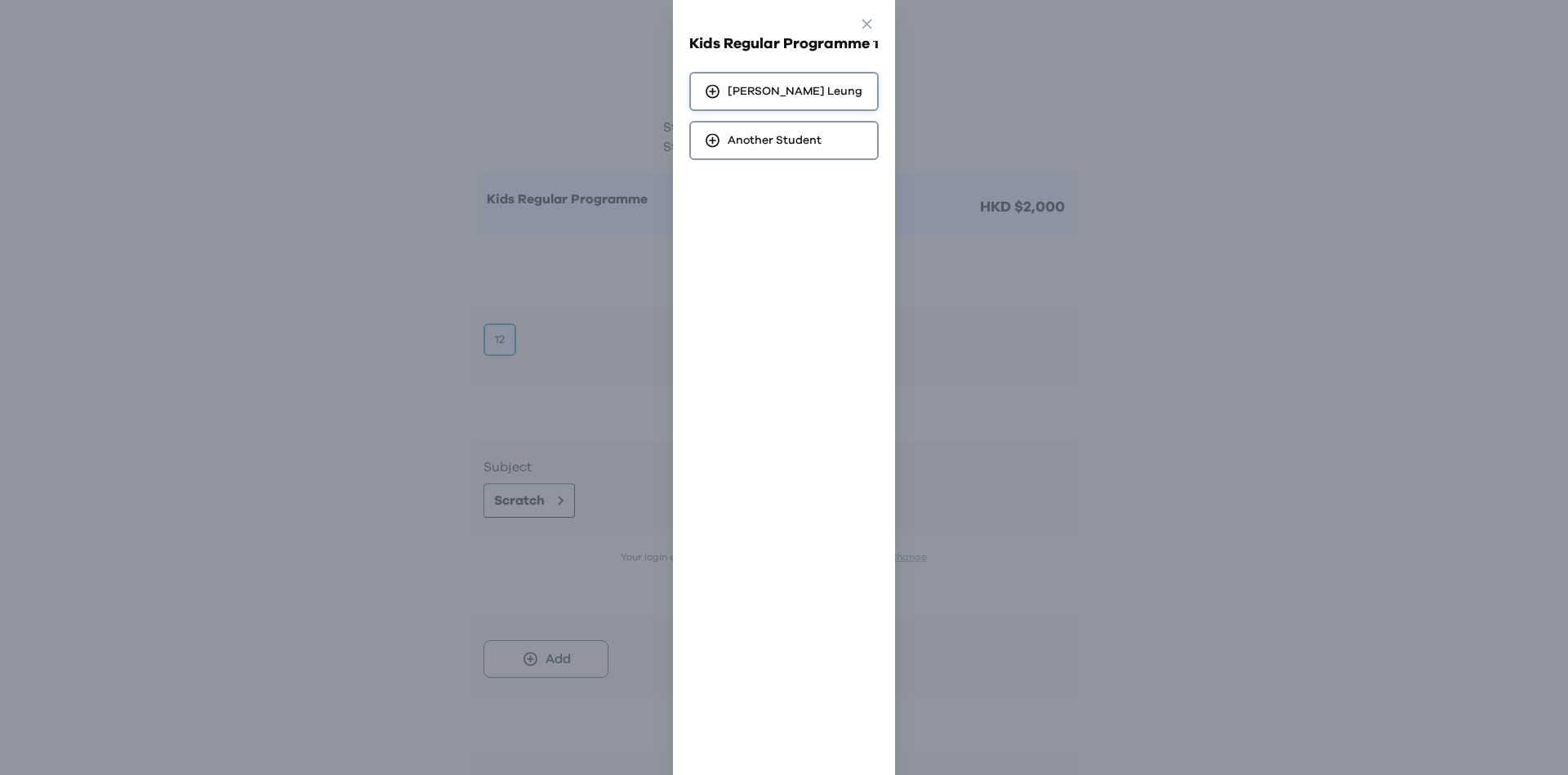
click at [805, 78] on div "Gordon Leung" at bounding box center [784, 91] width 189 height 39
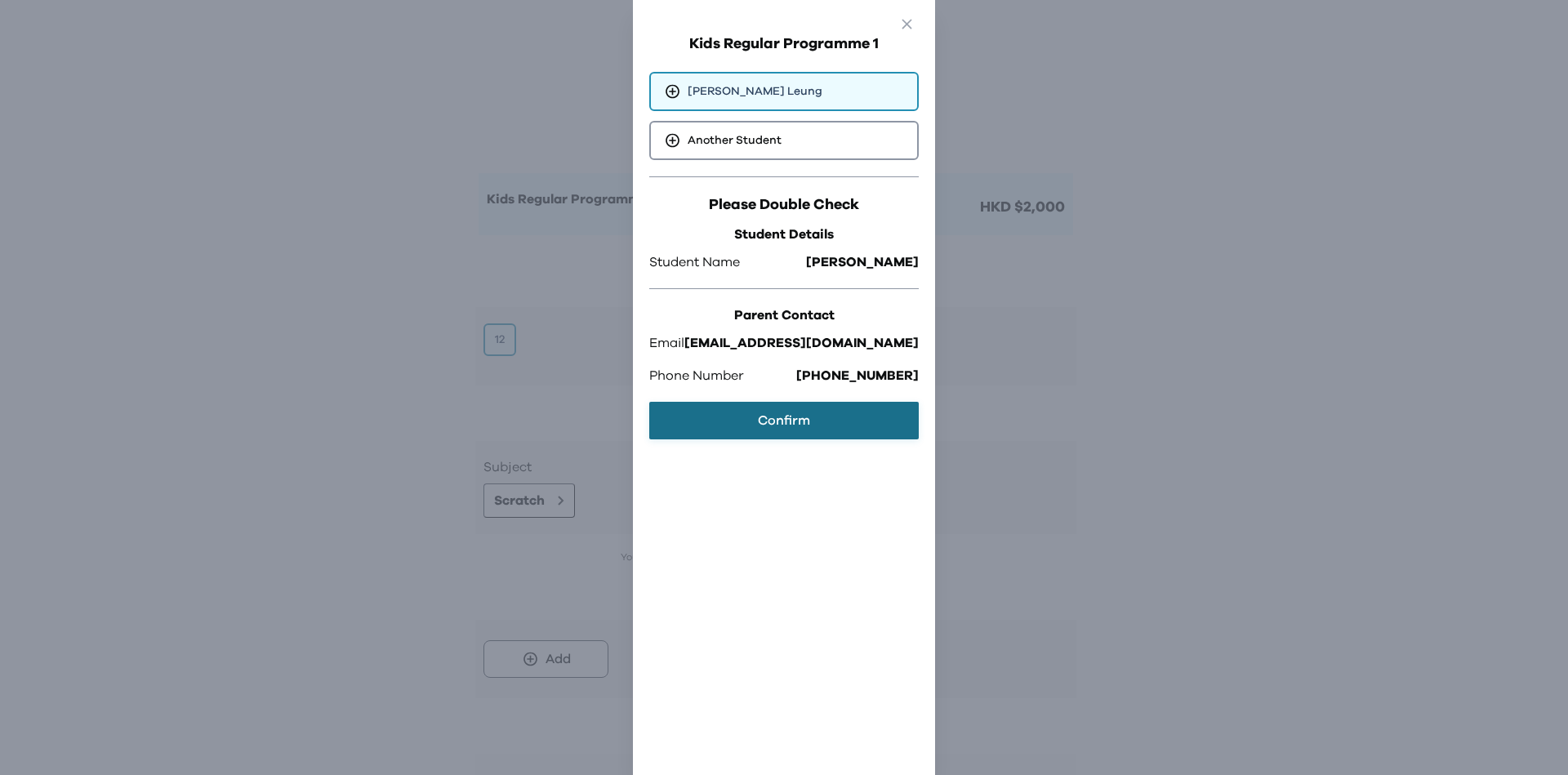
click at [803, 420] on button "Confirm" at bounding box center [784, 420] width 270 height 37
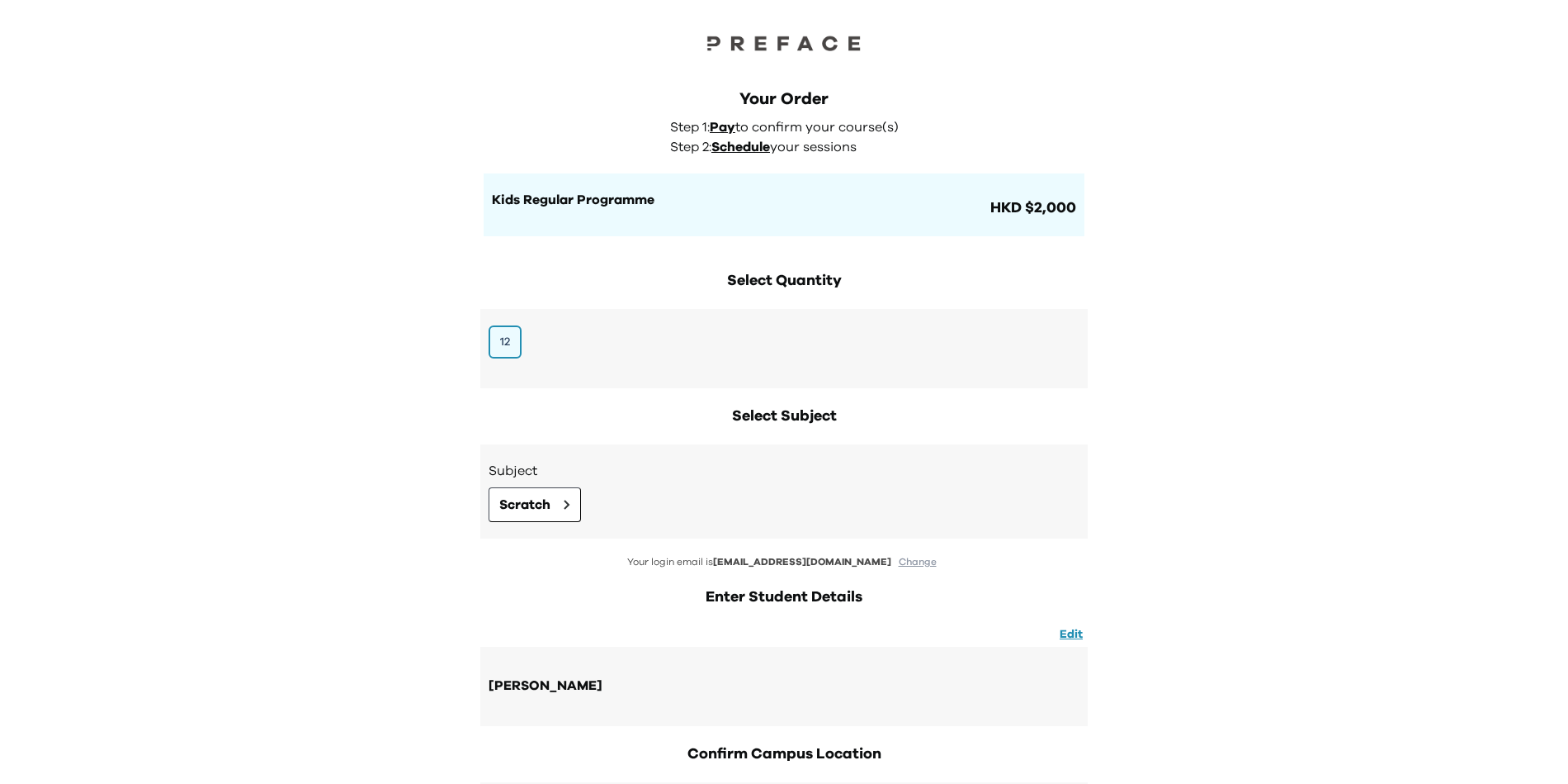
scroll to position [218, 0]
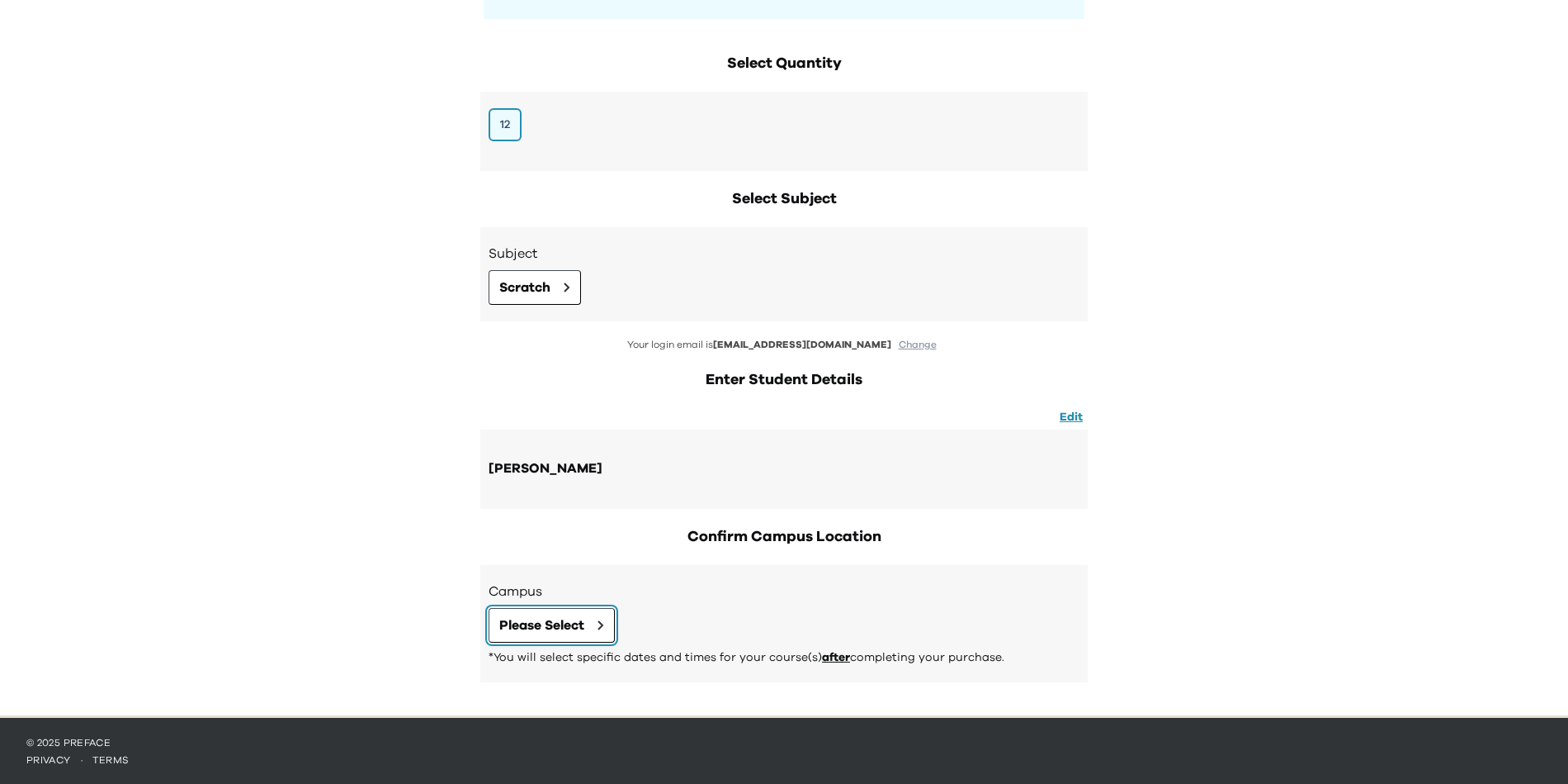
click at [584, 632] on span "Please Select" at bounding box center [542, 625] width 85 height 20
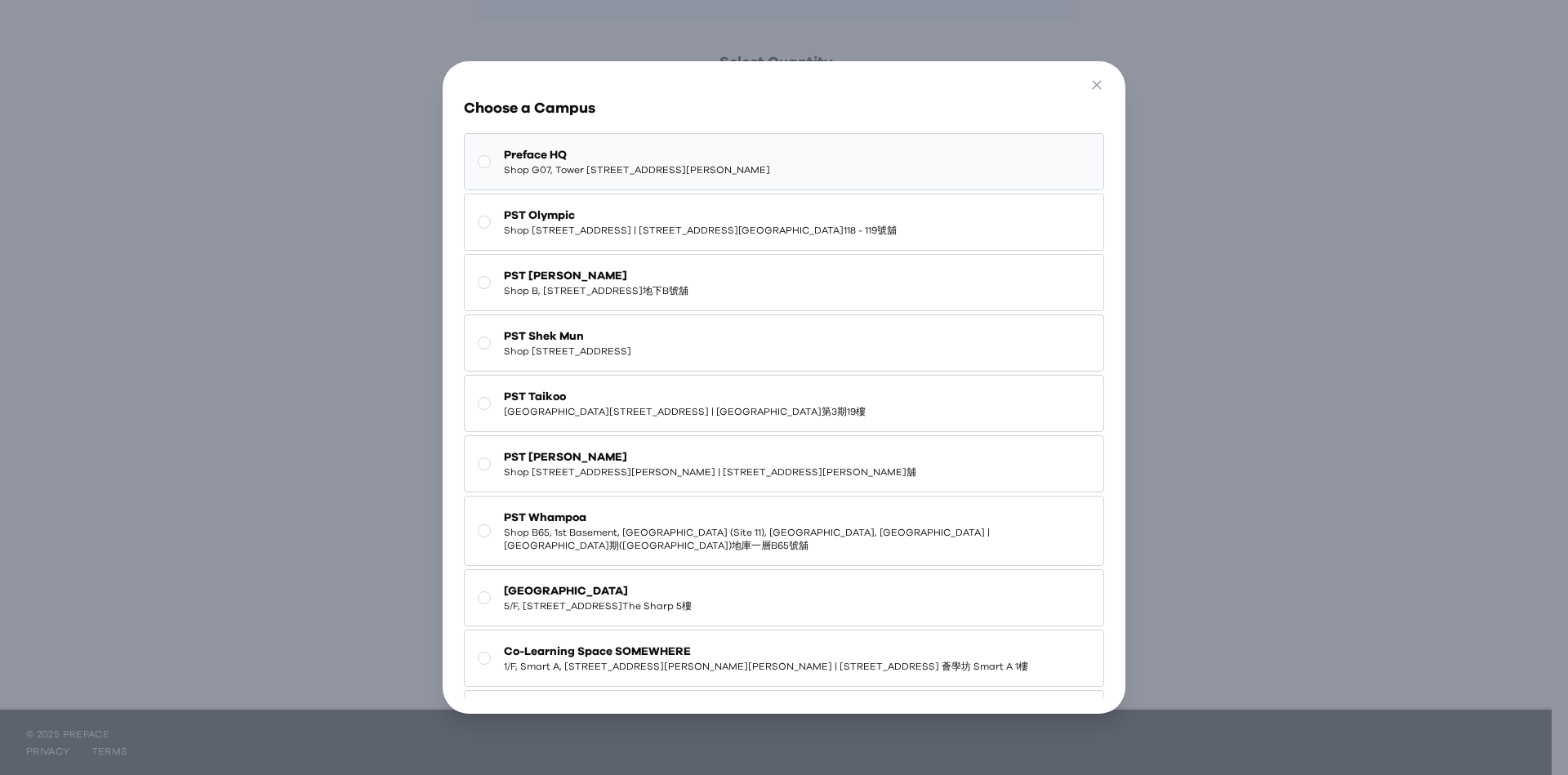
click at [734, 155] on span "Preface HQ" at bounding box center [637, 155] width 267 height 16
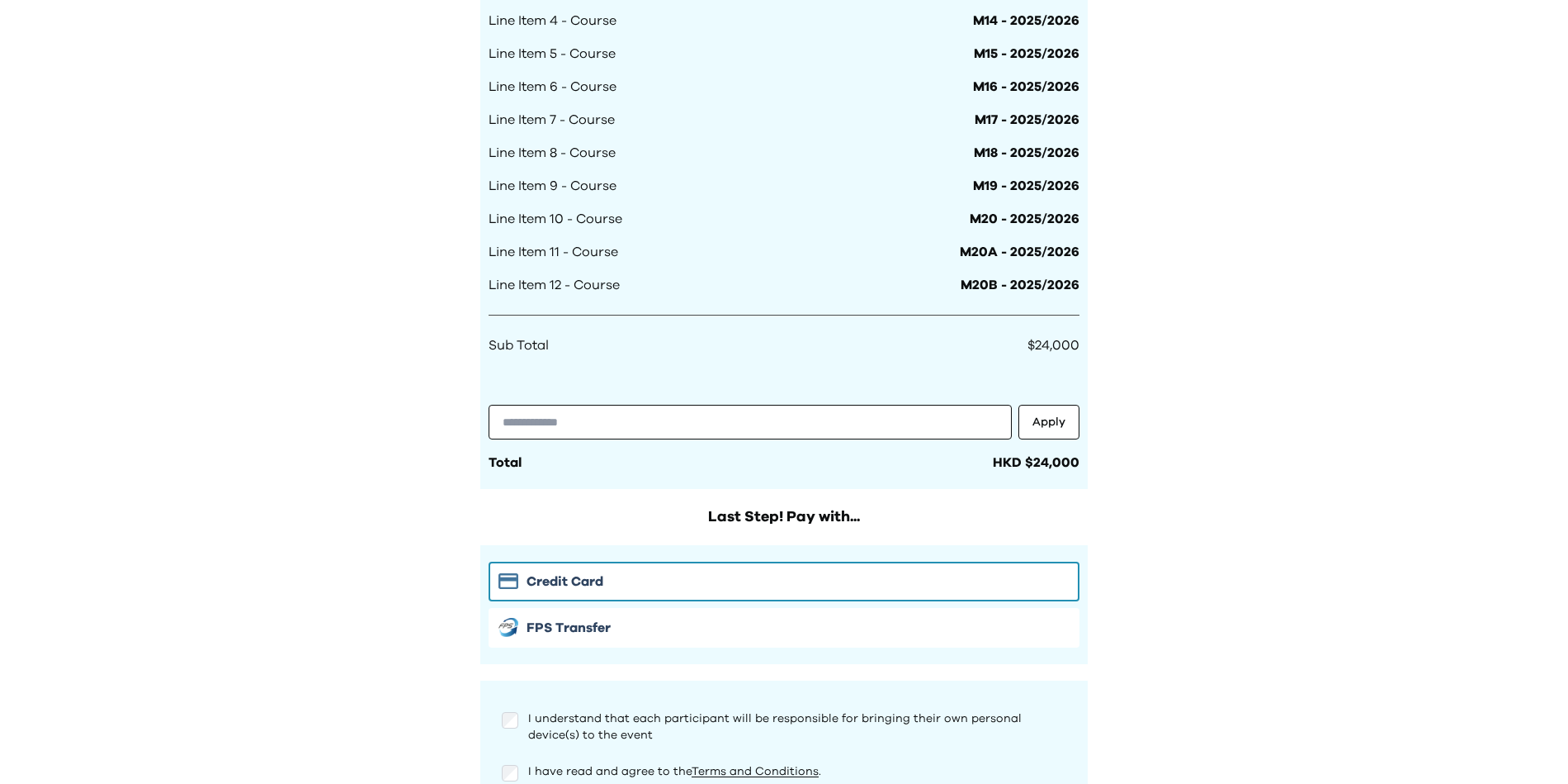
scroll to position [1415, 0]
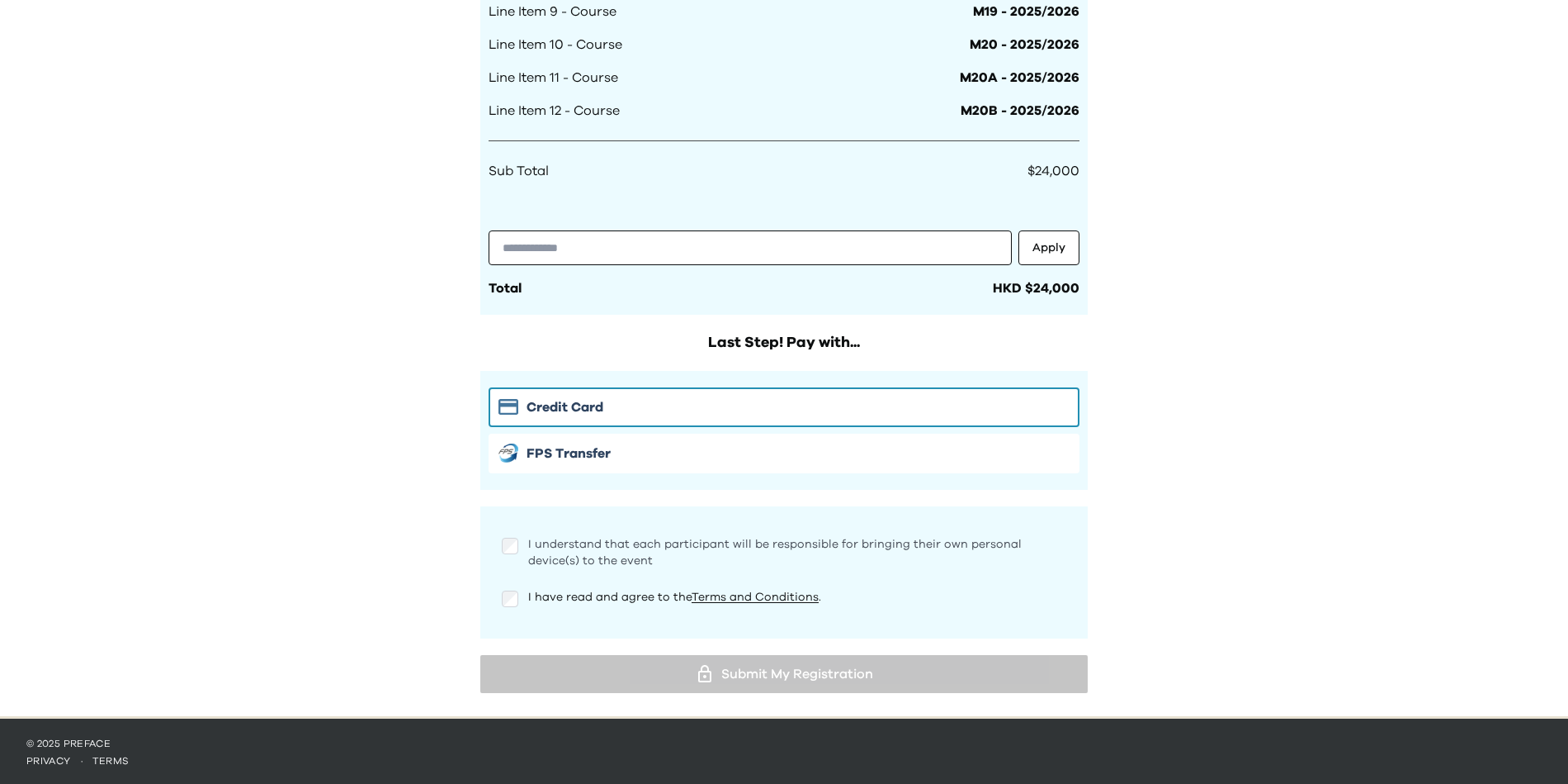
click at [585, 546] on span "I understand that each participant will be responsible for bringing their own p…" at bounding box center [775, 552] width 494 height 28
click at [575, 592] on span "I have read and agree to the Terms and Conditions ." at bounding box center [674, 597] width 293 height 12
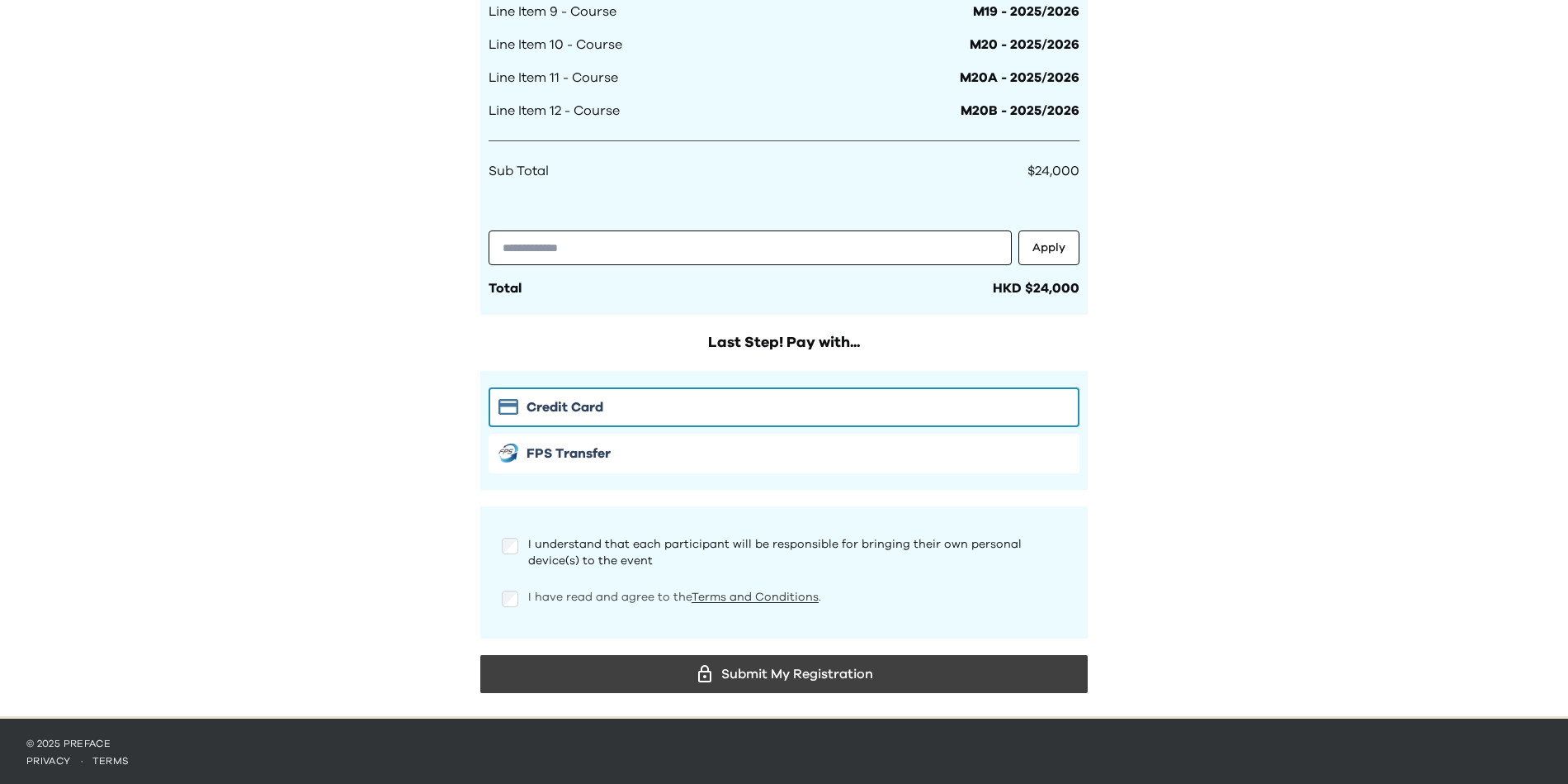
click at [715, 592] on link "Terms and Conditions" at bounding box center [755, 597] width 128 height 12
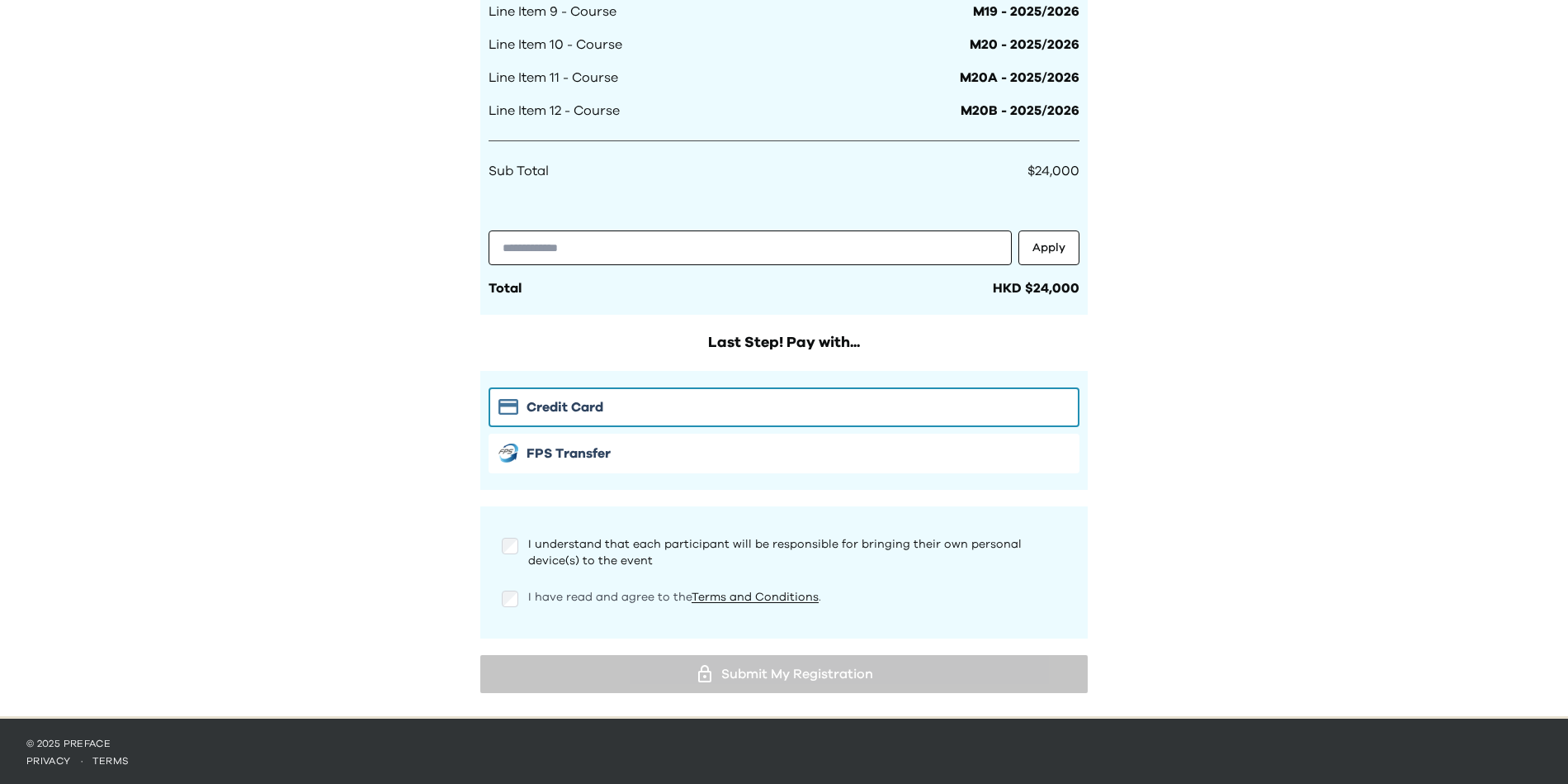
click at [582, 595] on span "I have read and agree to the Terms and Conditions ." at bounding box center [674, 597] width 293 height 12
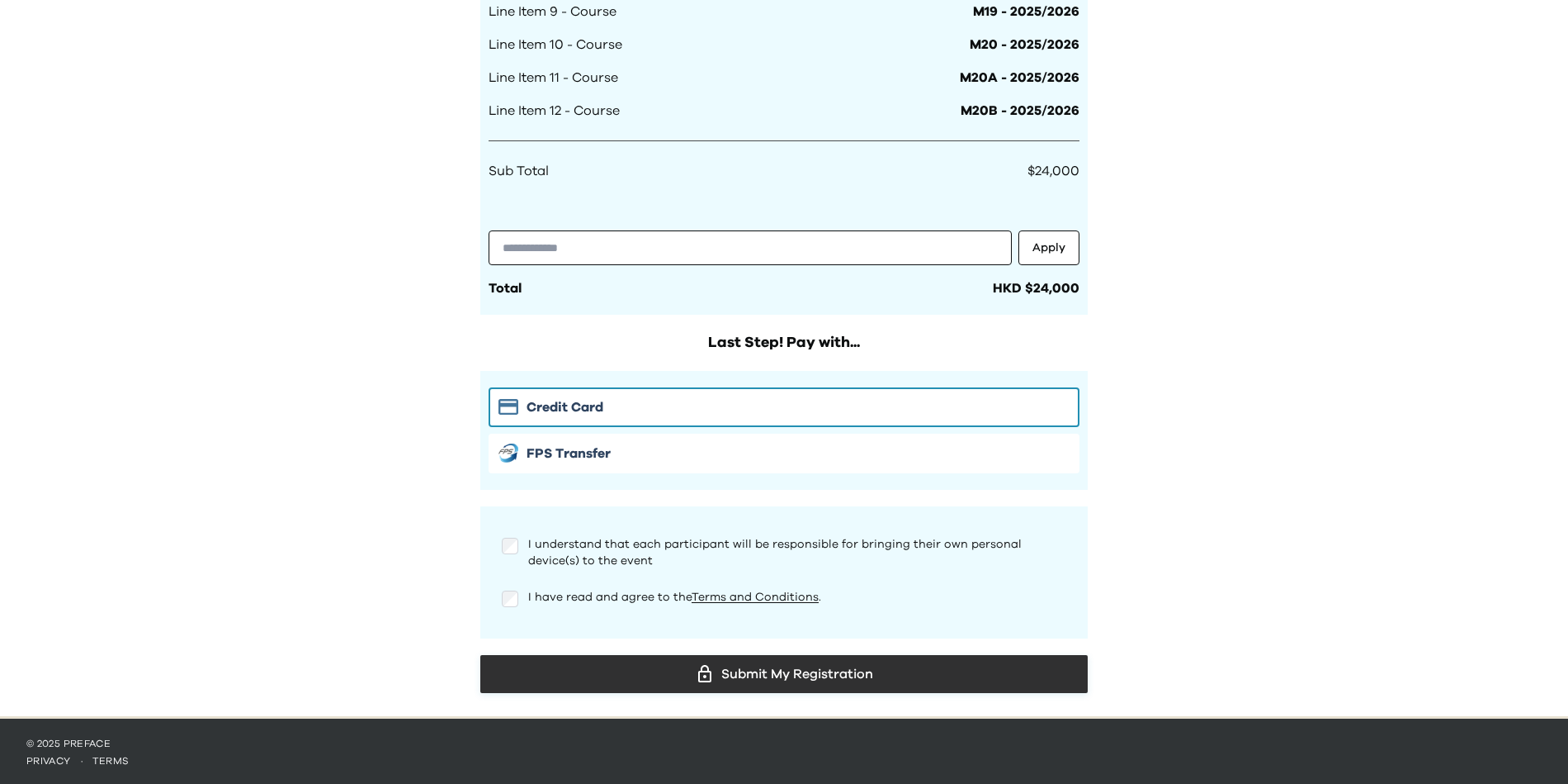
click at [689, 672] on div "Submit My Registration" at bounding box center [784, 674] width 581 height 25
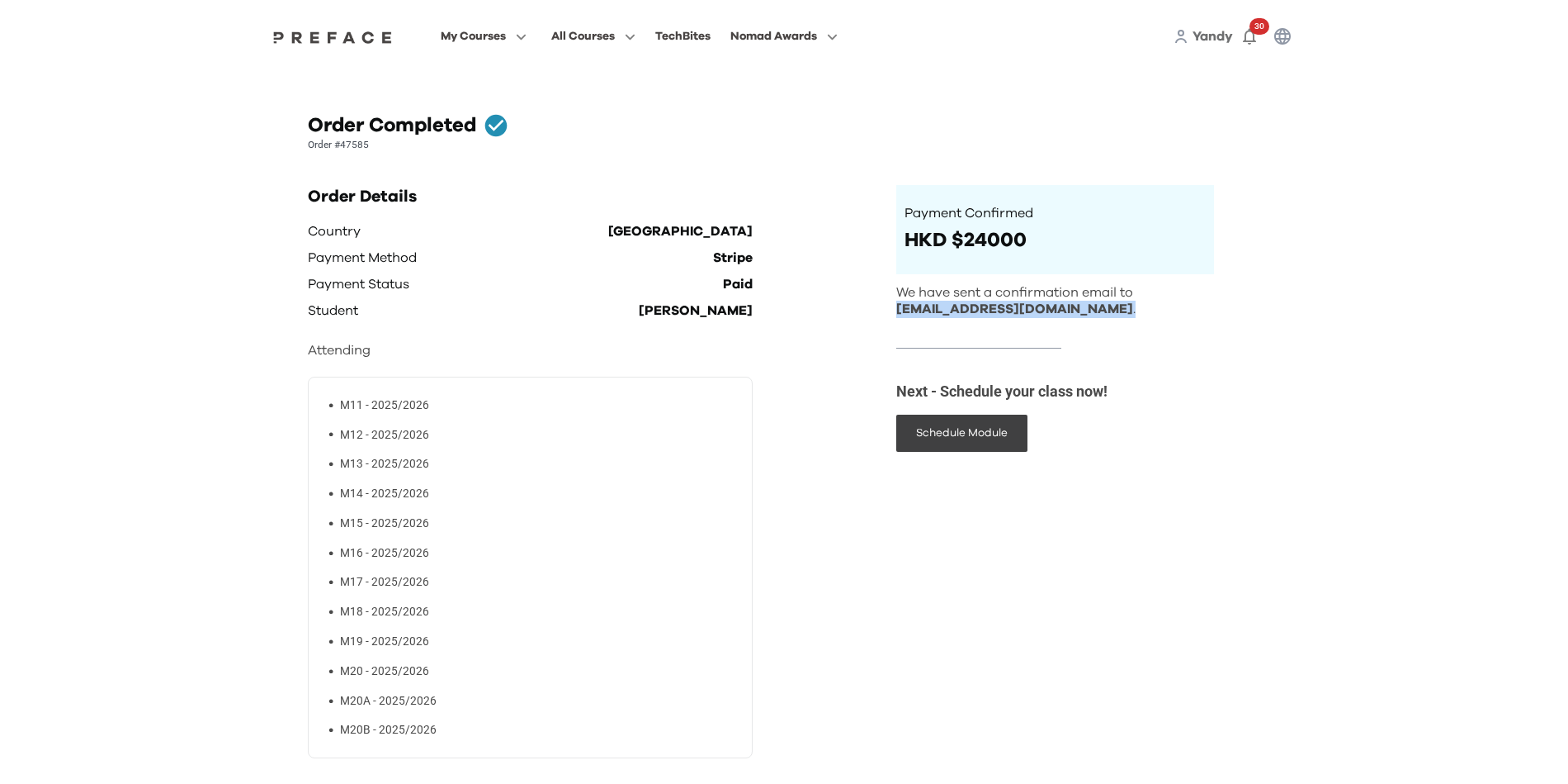
drag, startPoint x: 899, startPoint y: 316, endPoint x: 1076, endPoint y: 311, distance: 177.1
click at [1078, 309] on p "We have sent a confirmation email to yandychiu@gmail.com ." at bounding box center [1055, 302] width 318 height 35
click at [776, 377] on div "Order Details Country Hong Kong Payment Method Stripe Payment Status Paid Stude…" at bounding box center [585, 517] width 556 height 666
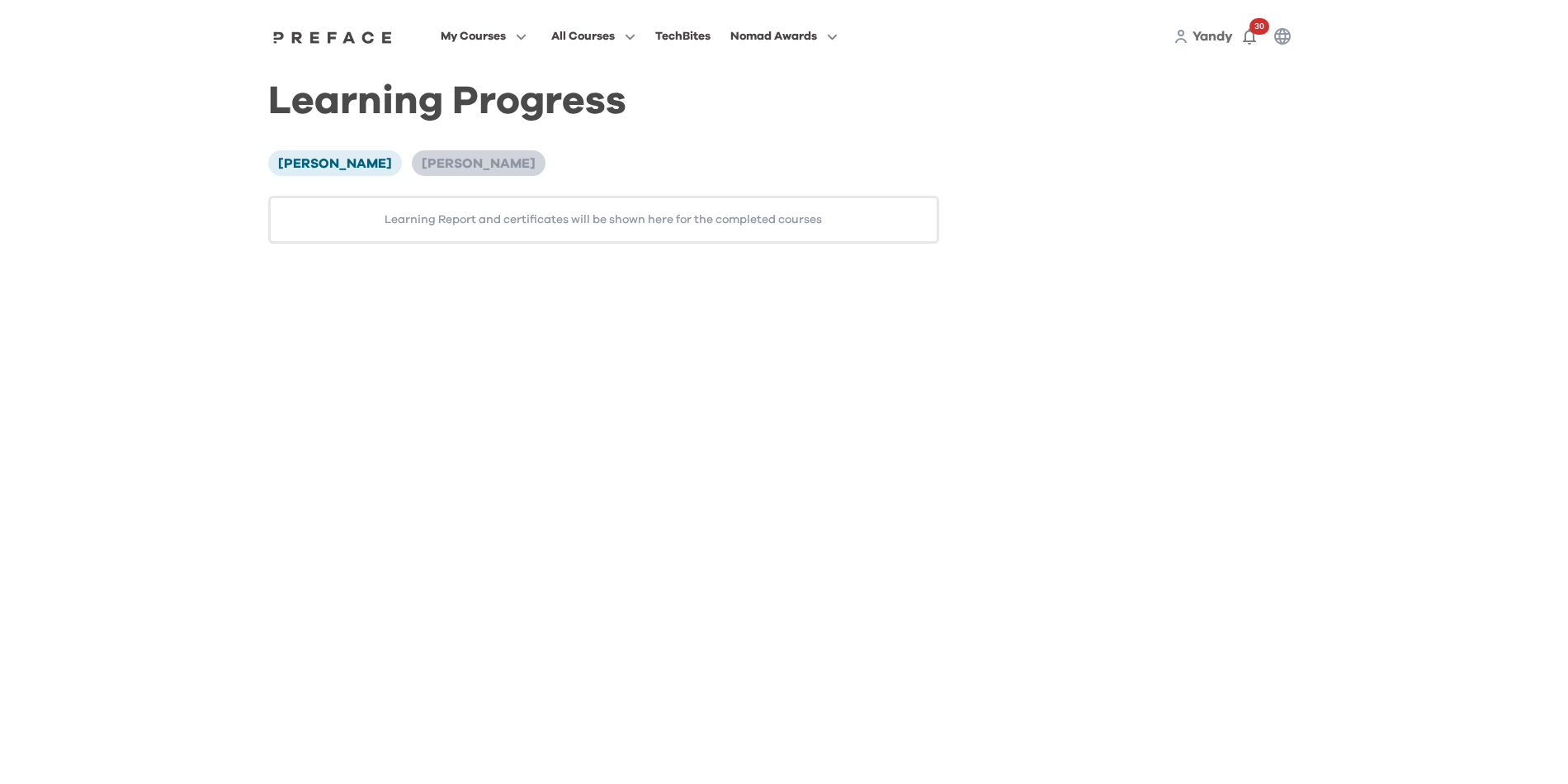
click at [436, 150] on li "[PERSON_NAME]" at bounding box center [478, 162] width 133 height 25
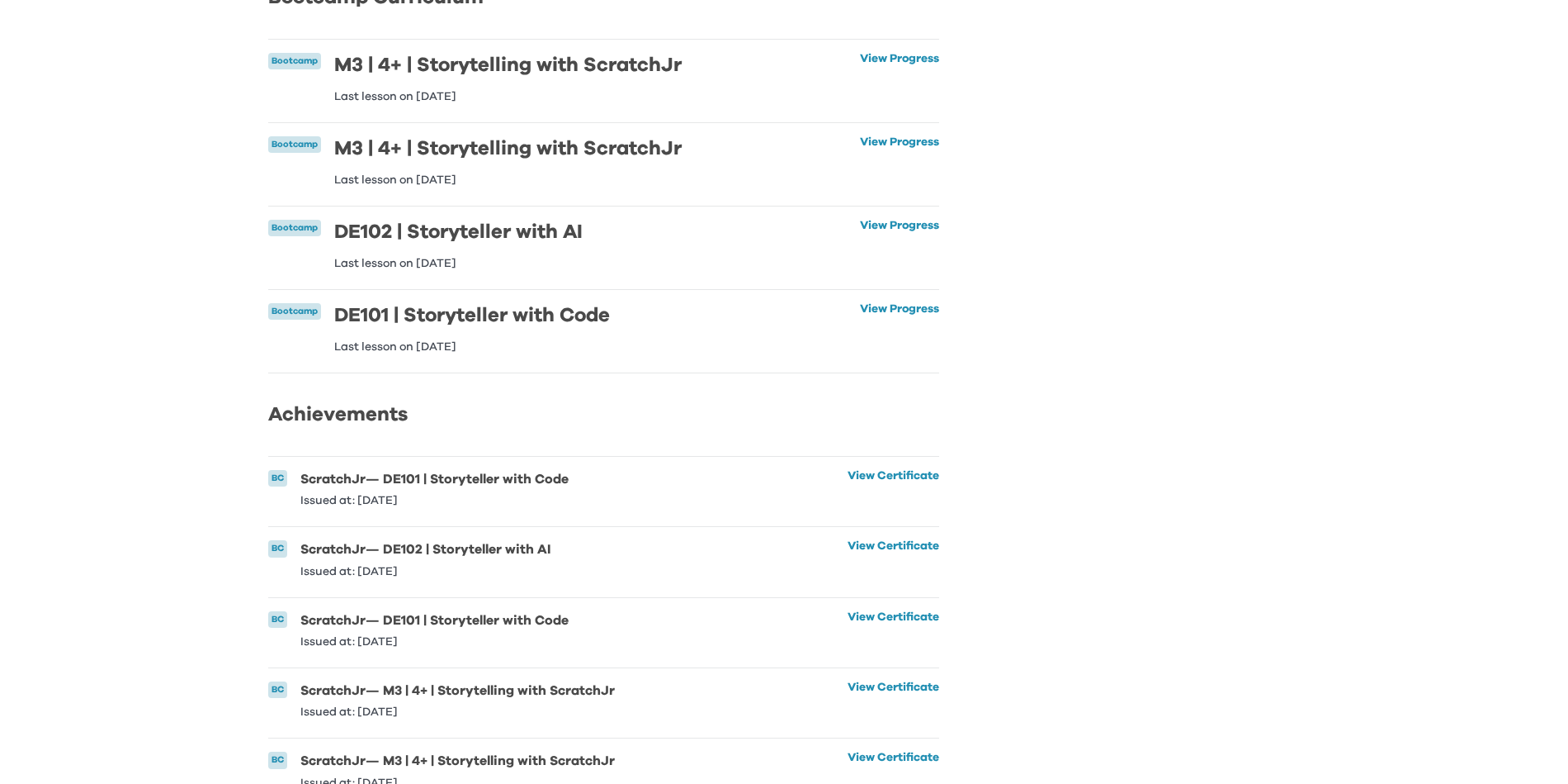
scroll to position [98, 0]
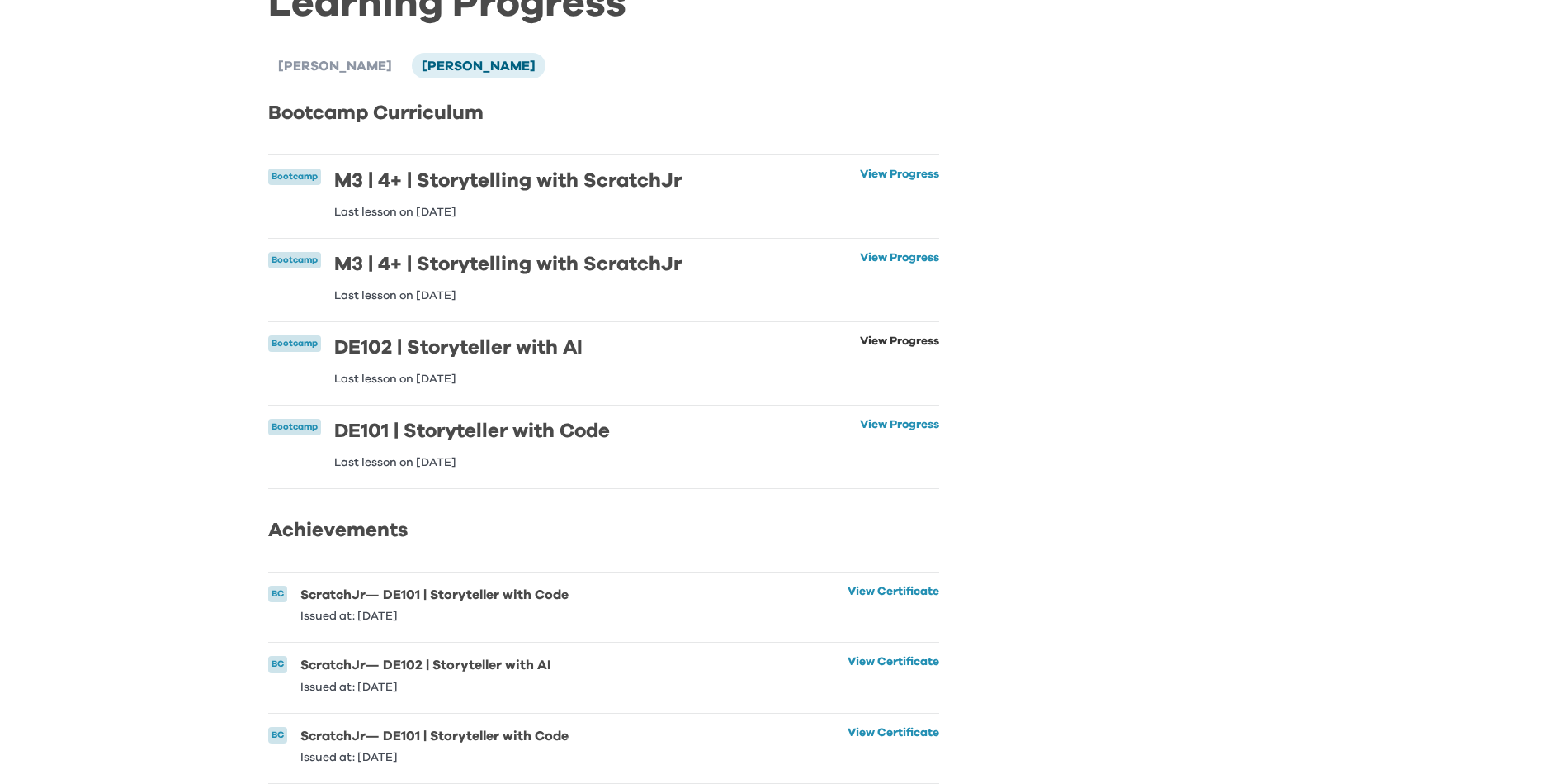
click at [860, 337] on link "View Progress" at bounding box center [899, 360] width 79 height 49
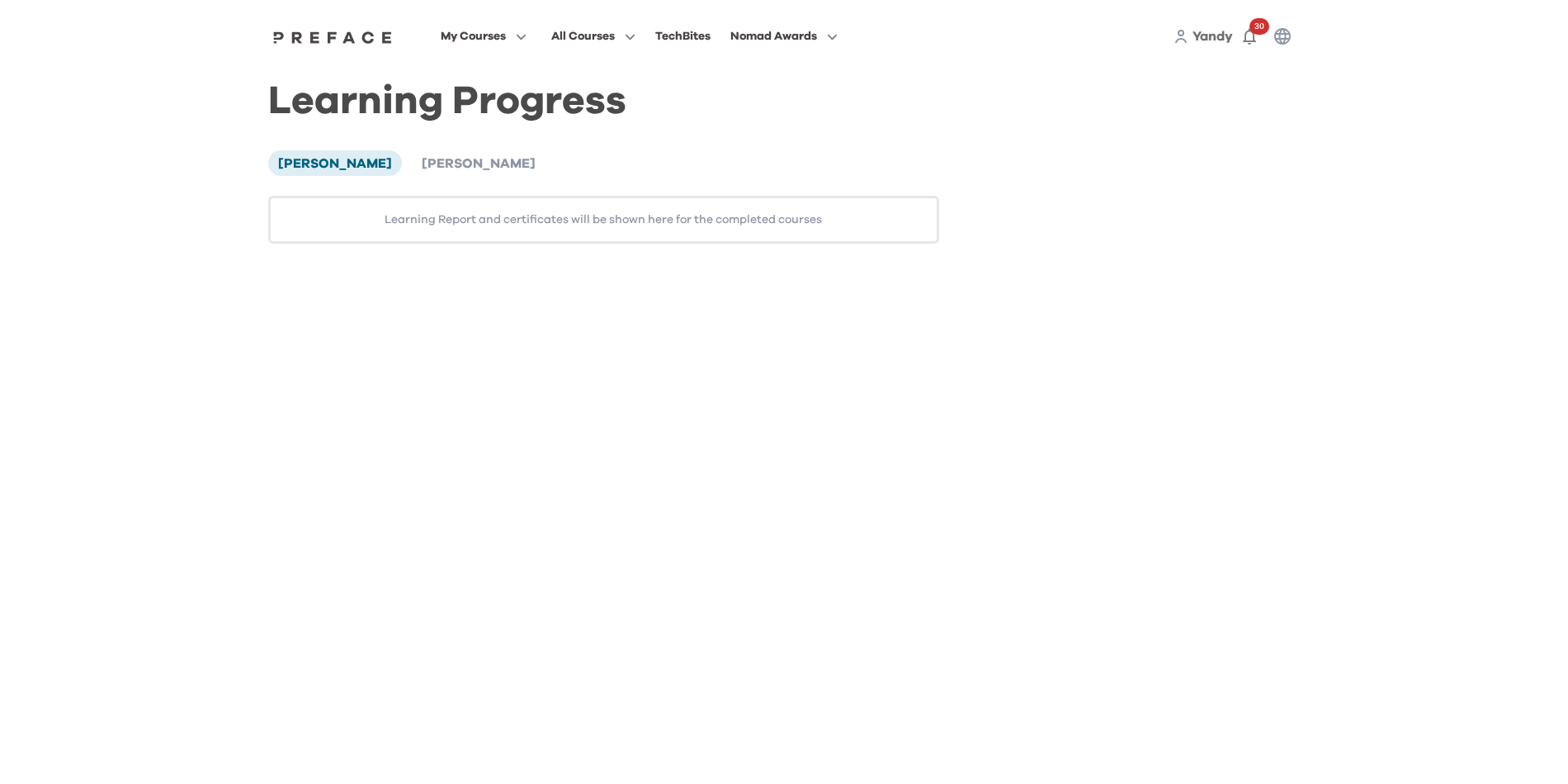
click at [460, 187] on div "[PERSON_NAME] [PERSON_NAME] Learning Report and certificates will be shown here…" at bounding box center [604, 196] width 671 height 93
click at [431, 152] on li "[PERSON_NAME]" at bounding box center [478, 162] width 133 height 25
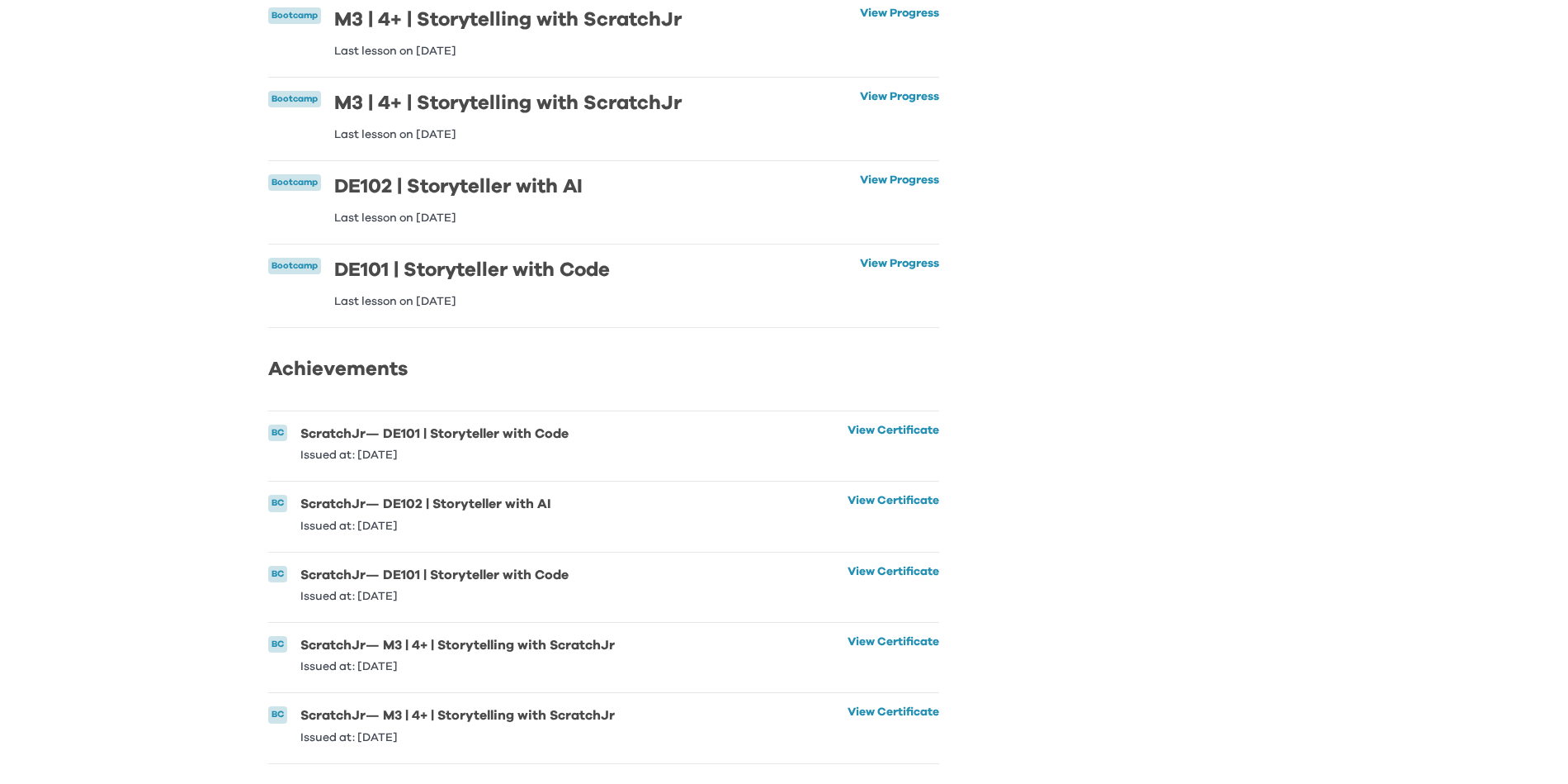
scroll to position [291, 0]
click at [853, 553] on li "BC ScratchJr — DE101 | Storyteller with Code Issued at: [DATE] View Certificate…" at bounding box center [604, 588] width 671 height 70
click at [862, 566] on link "View Certificate" at bounding box center [893, 584] width 92 height 37
